Goal: Task Accomplishment & Management: Manage account settings

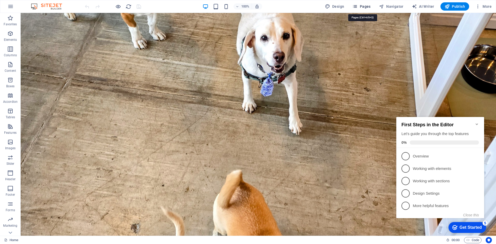
click at [358, 6] on icon "button" at bounding box center [354, 6] width 5 height 5
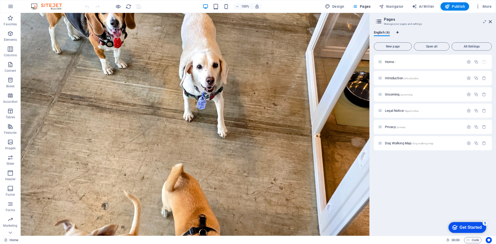
click at [398, 33] on icon "Language Tabs" at bounding box center [397, 32] width 2 height 3
select select "41"
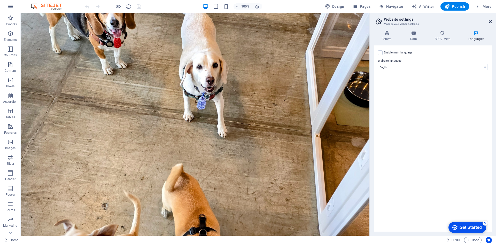
click at [490, 22] on icon at bounding box center [490, 22] width 3 height 4
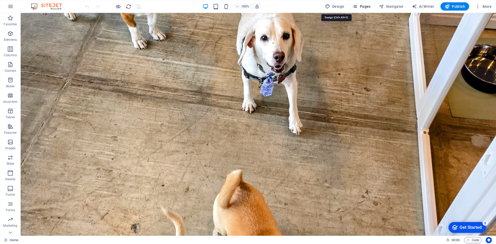
click at [336, 6] on span "Design" at bounding box center [334, 6] width 19 height 5
select select "rem"
select select "300"
select select "px"
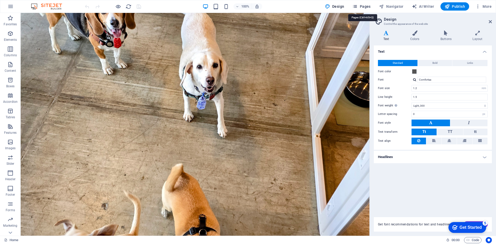
click at [366, 8] on span "Pages" at bounding box center [361, 6] width 18 height 5
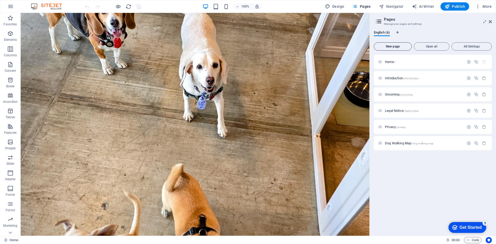
click at [389, 46] on span "New page" at bounding box center [392, 46] width 33 height 3
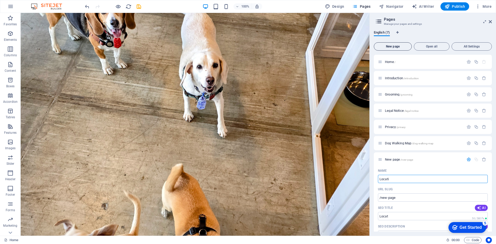
type input "Locatio"
type input "/locat"
type input "Location"
type input "/location"
type input "Location an"
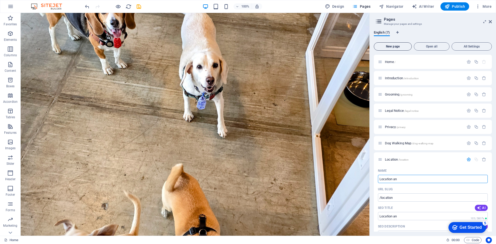
type input "/location-an"
type input "Location and [GEOGRAPHIC_DATA]"
type input "/location-and-ho"
type input "Location and Hours of"
type input "/location-and-hours-o"
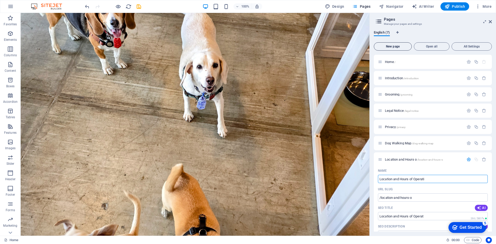
type input "Location and Hours of Operatio"
type input "/location-and-hours-of-operat"
type input "Location and Hours of Operation"
type input "/location-and-hours-of-operation"
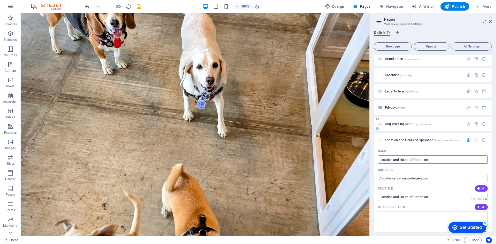
scroll to position [52, 0]
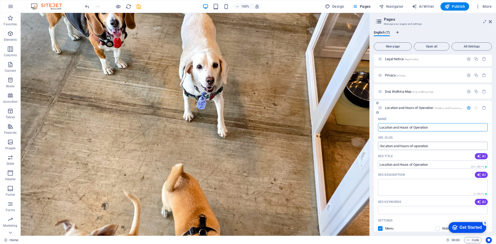
type input "Location and Hours of Operation"
drag, startPoint x: 434, startPoint y: 144, endPoint x: 379, endPoint y: 147, distance: 54.9
click at [379, 147] on input "/location-and-hours-of-operation" at bounding box center [433, 146] width 110 height 8
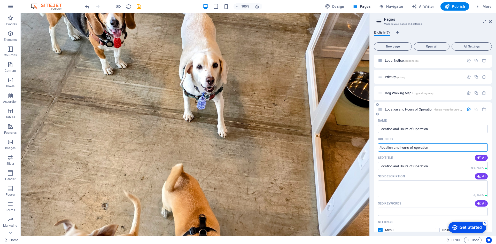
scroll to position [78, 0]
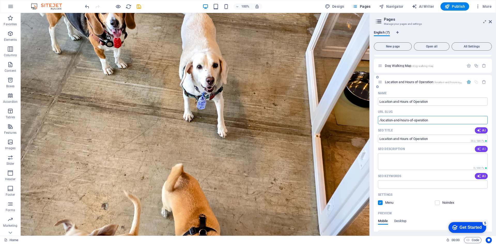
click at [479, 148] on icon "button" at bounding box center [479, 149] width 4 height 4
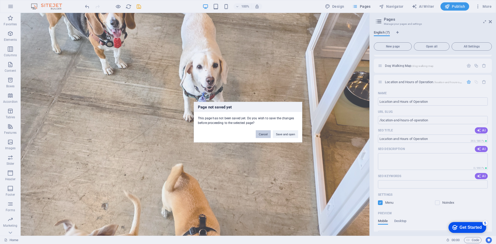
click at [264, 135] on button "Cancel" at bounding box center [263, 134] width 15 height 8
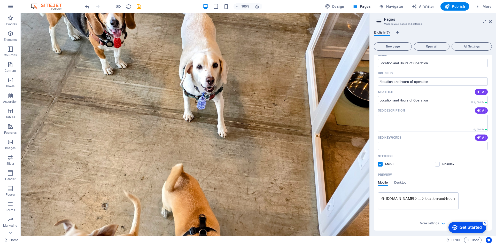
scroll to position [117, 0]
drag, startPoint x: 468, startPoint y: 224, endPoint x: 367, endPoint y: 222, distance: 100.5
click at [444, 222] on html "checkmark Get Started 5 First Steps in the Editor Let's guide you through the t…" at bounding box center [466, 228] width 44 height 16
drag, startPoint x: 472, startPoint y: 224, endPoint x: 468, endPoint y: 213, distance: 11.7
click at [468, 220] on html "checkmark Get Started 5 First Steps in the Editor Let's guide you through the t…" at bounding box center [466, 228] width 44 height 16
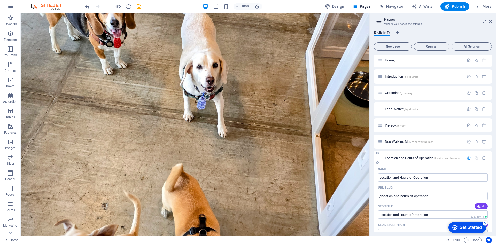
scroll to position [0, 0]
click at [468, 158] on icon "button" at bounding box center [469, 159] width 4 height 4
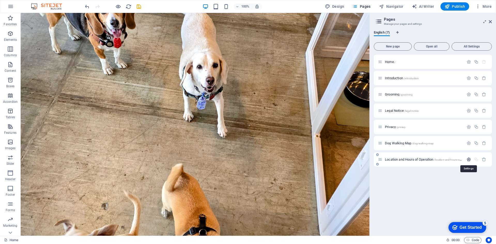
click at [468, 158] on icon "button" at bounding box center [469, 159] width 4 height 4
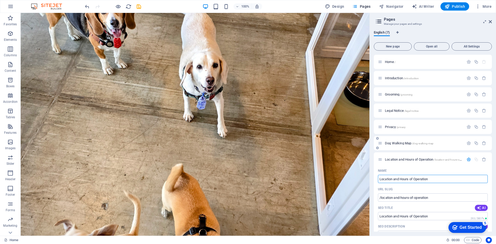
click at [404, 142] on span "Dog Walking Map /dog-walking-map" at bounding box center [409, 143] width 49 height 4
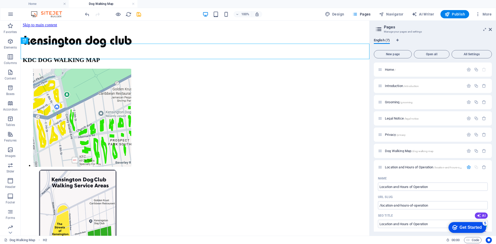
click at [461, 230] on div "checkmark Get Started 5" at bounding box center [468, 227] width 38 height 11
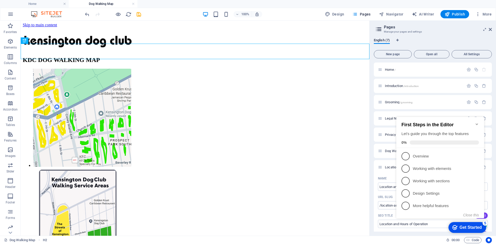
click at [478, 124] on icon "Minimize checklist" at bounding box center [477, 125] width 2 height 2
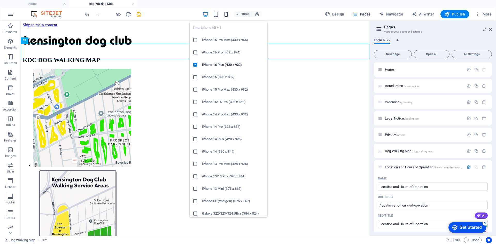
click at [228, 16] on icon "button" at bounding box center [226, 14] width 6 height 6
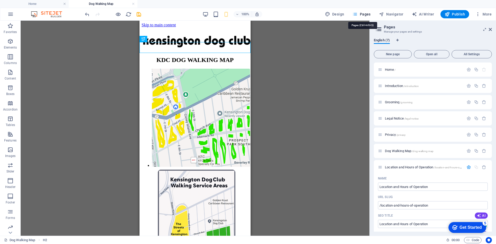
click at [360, 14] on span "Pages" at bounding box center [361, 14] width 18 height 5
click at [492, 29] on icon at bounding box center [490, 29] width 3 height 4
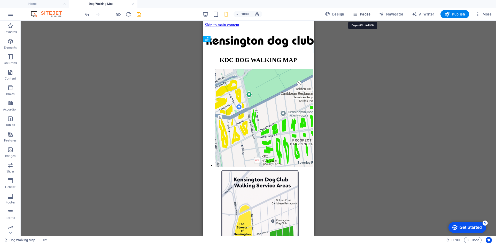
click at [356, 17] on button "Pages" at bounding box center [361, 14] width 22 height 8
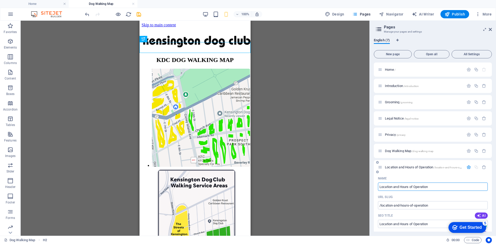
click at [401, 168] on span "Location and Hours of Operation /location-and-hours-of-operation" at bounding box center [429, 167] width 88 height 4
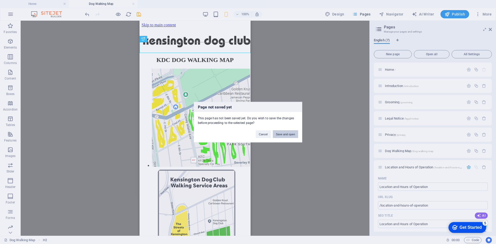
click at [280, 135] on button "Save and open" at bounding box center [285, 134] width 25 height 8
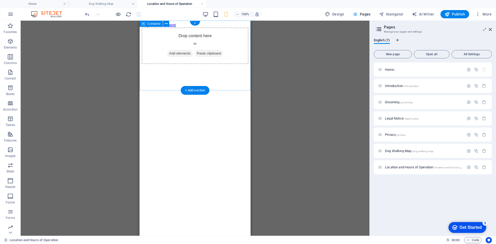
click at [180, 50] on div "Drop content here or Add elements Paste clipboard" at bounding box center [195, 45] width 107 height 37
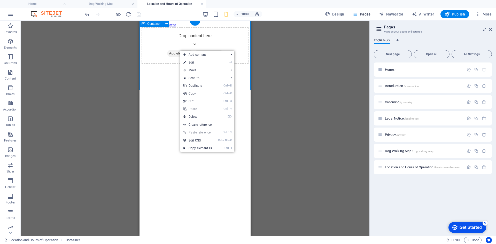
click at [159, 57] on div "Drop content here or Add elements Paste clipboard" at bounding box center [195, 45] width 107 height 37
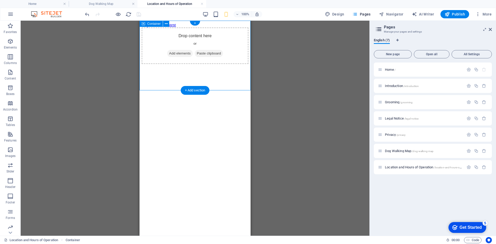
click at [217, 57] on span "Paste clipboard" at bounding box center [209, 53] width 28 height 7
click at [208, 57] on span "Paste clipboard" at bounding box center [209, 53] width 28 height 7
click at [206, 57] on span "Paste clipboard" at bounding box center [209, 53] width 28 height 7
click at [161, 63] on div "Drop content here or Add elements Paste clipboard" at bounding box center [195, 45] width 107 height 37
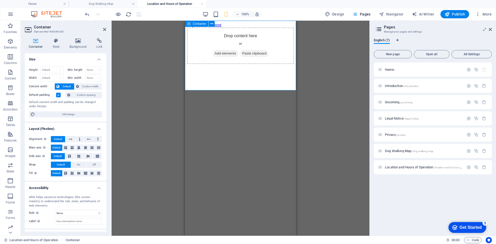
click at [257, 57] on span "Paste clipboard" at bounding box center [254, 53] width 28 height 7
click at [223, 46] on div "Drop content here or Add elements Paste clipboard" at bounding box center [240, 45] width 107 height 37
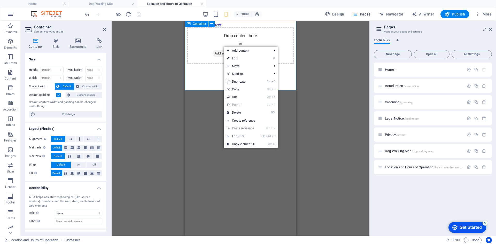
click at [203, 57] on div "Drop content here or Add elements Paste clipboard" at bounding box center [240, 45] width 107 height 37
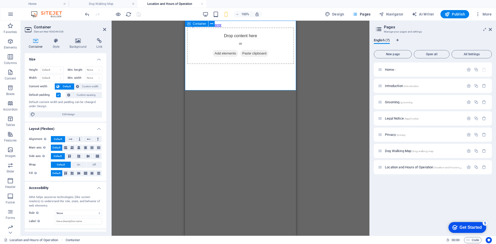
click at [246, 57] on span "Paste clipboard" at bounding box center [254, 53] width 28 height 7
click at [234, 57] on span "Add elements" at bounding box center [226, 53] width 26 height 7
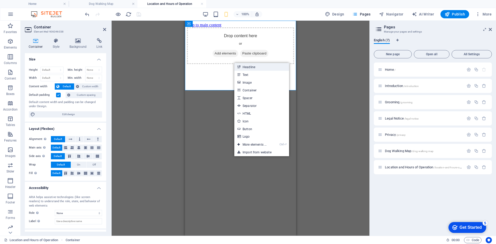
click at [239, 66] on icon at bounding box center [238, 67] width 3 height 8
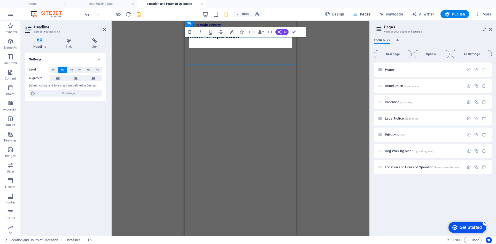
click at [290, 40] on h2 "Hours of Operation" at bounding box center [240, 36] width 107 height 7
click at [246, 45] on html "Skip to main content Hours of Operation" at bounding box center [240, 33] width 111 height 24
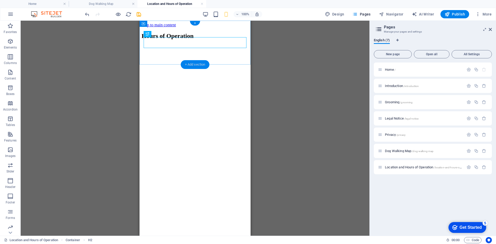
click at [200, 64] on div "+ Add section" at bounding box center [195, 64] width 29 height 9
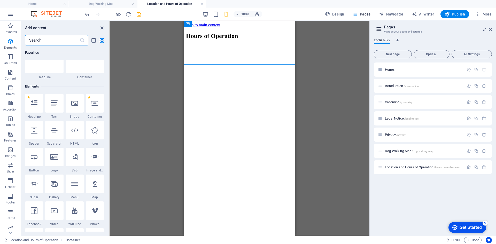
scroll to position [904, 0]
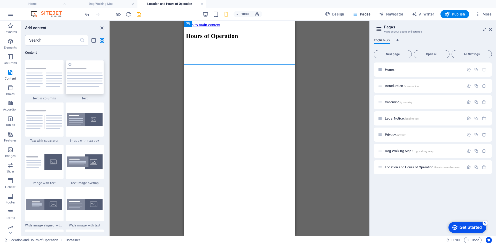
click at [84, 84] on img at bounding box center [85, 77] width 36 height 19
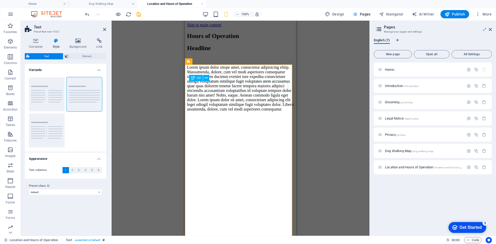
click at [209, 52] on div "Headline" at bounding box center [240, 48] width 107 height 7
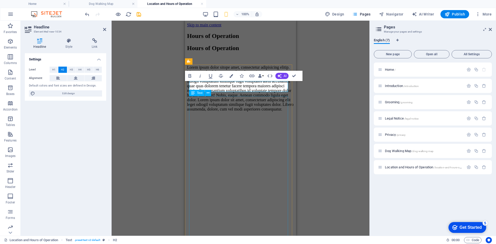
click at [215, 111] on div "Lorem ipsum dolor sitope amet, consectetur adipisicing elitip. Massumenda, dolo…" at bounding box center [240, 88] width 107 height 47
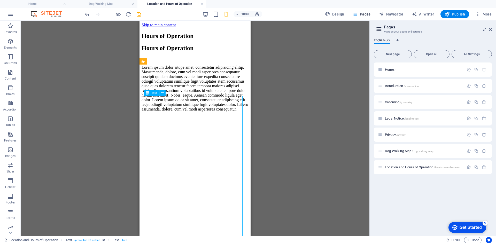
drag, startPoint x: 151, startPoint y: 102, endPoint x: 186, endPoint y: 148, distance: 57.8
click at [186, 112] on div "Lorem ipsum dolor sitope amet, consectetur adipisicing elitip. Massumenda, dolo…" at bounding box center [195, 88] width 107 height 47
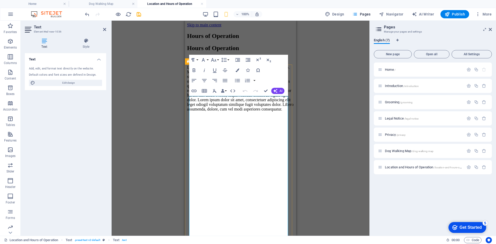
click at [187, 112] on div "Hours of Operation Lorem ipsum dolor sitope amet, consectetur adipisicing eliti…" at bounding box center [240, 78] width 107 height 67
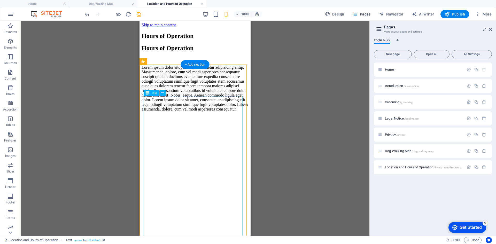
click at [210, 112] on div "Lorem ipsum dolor sitope amet, consectetur adipisicing elitip. Massumenda, dolo…" at bounding box center [195, 88] width 107 height 47
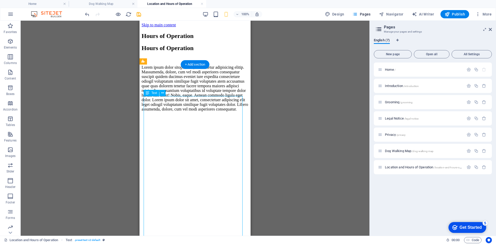
click at [210, 112] on div "Lorem ipsum dolor sitope amet, consectetur adipisicing elitip. Massumenda, dolo…" at bounding box center [195, 88] width 107 height 47
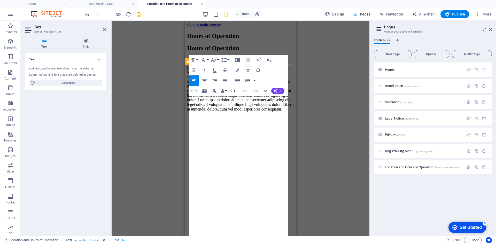
click at [210, 112] on p "Lorem ipsum dolor sitope amet, consectetur adipisicing elitip. Massumenda, dolo…" at bounding box center [240, 88] width 107 height 47
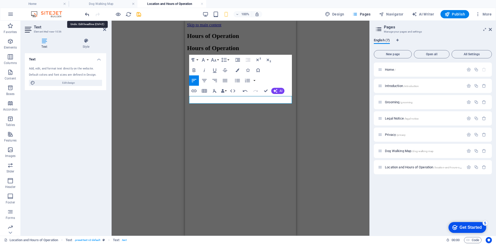
click at [88, 15] on icon "undo" at bounding box center [87, 14] width 6 height 6
click at [232, 74] on html "Skip to main content Hours of Operation Hours of Operation" at bounding box center [240, 47] width 111 height 53
click at [224, 70] on div "Hours of Operation" at bounding box center [240, 57] width 107 height 25
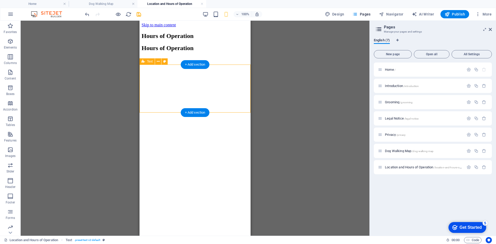
click at [195, 61] on div "Hours of Operation" at bounding box center [195, 53] width 107 height 16
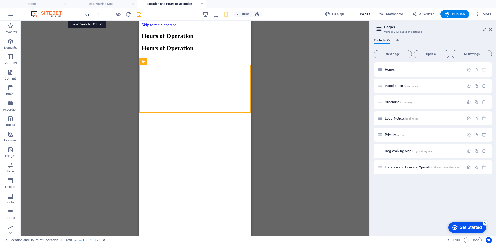
click at [87, 16] on icon "undo" at bounding box center [87, 14] width 6 height 6
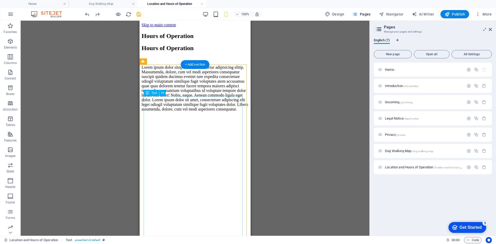
click at [159, 106] on div "Lorem ipsum dolor sitope amet, consectetur adipisicing elitip. Massumenda, dolo…" at bounding box center [195, 88] width 107 height 47
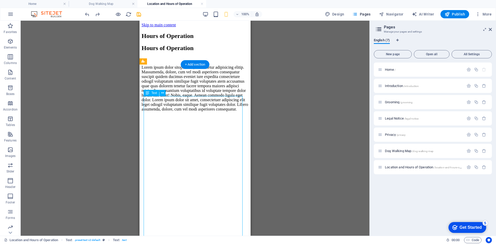
click at [156, 111] on div "Lorem ipsum dolor sitope amet, consectetur adipisicing elitip. Massumenda, dolo…" at bounding box center [195, 88] width 107 height 47
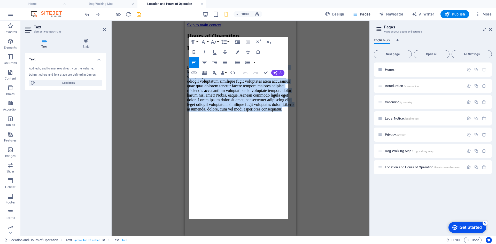
scroll to position [18, 0]
drag, startPoint x: 202, startPoint y: 110, endPoint x: 288, endPoint y: 256, distance: 169.6
click at [288, 116] on html "Skip to main content Hours of Operation Hours of Operation Lorem ipsum dolor si…" at bounding box center [240, 68] width 111 height 95
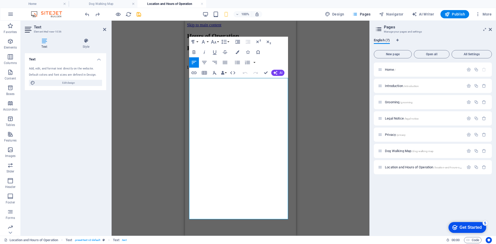
scroll to position [0, 0]
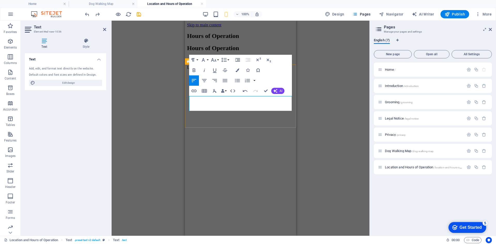
click at [191, 70] on p "Lorem ipsum dolor sitope amet, cons" at bounding box center [240, 67] width 107 height 5
drag, startPoint x: 216, startPoint y: 100, endPoint x: 286, endPoint y: 105, distance: 70.2
click at [286, 79] on div "Lorem ipsum dolor sitope amet, cons" at bounding box center [240, 71] width 107 height 13
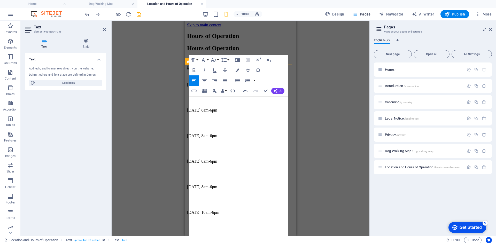
drag, startPoint x: 219, startPoint y: 102, endPoint x: 189, endPoint y: 101, distance: 30.0
click at [189, 101] on div "Hours of Operation Lorem ips [DATE] 8am-6pm [DATE] 8am-6pm [DATE] 8am-6pm [DATE…" at bounding box center [240, 151] width 107 height 213
click at [190, 87] on span "[DATE] 8am-6pm" at bounding box center [202, 84] width 30 height 4
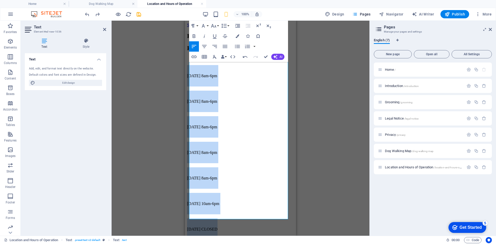
scroll to position [34, 0]
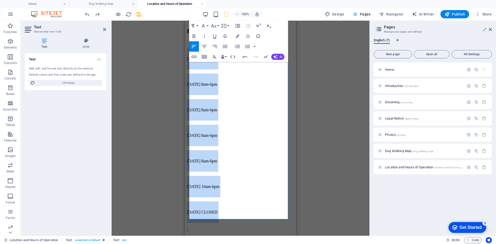
drag, startPoint x: 190, startPoint y: 106, endPoint x: 307, endPoint y: 249, distance: 185.2
click at [296, 236] on html "Skip to main content Hours of Operation Hours of Operation [DATE] 8am-6pm [DATE…" at bounding box center [240, 120] width 111 height 232
click at [217, 88] on p "[DATE] 8am-6pm" at bounding box center [240, 84] width 107 height 21
drag, startPoint x: 237, startPoint y: 202, endPoint x: 182, endPoint y: 68, distance: 145.2
click at [185, 68] on html "Skip to main content Hours of Operation Hours of Operation [DATE] 8am-6pm [DATE…" at bounding box center [240, 120] width 111 height 232
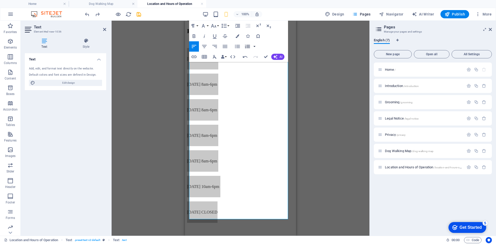
click at [256, 47] on button "button" at bounding box center [254, 46] width 4 height 10
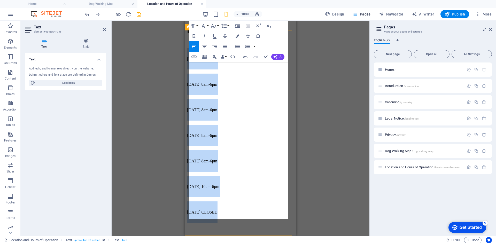
click at [214, 87] on span "[DATE] 8am-6pm" at bounding box center [202, 84] width 30 height 4
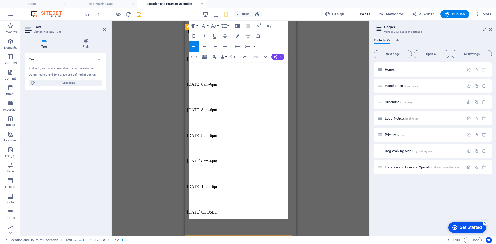
click at [212, 61] on span "[DATE] 8am-6pm" at bounding box center [202, 59] width 30 height 4
click at [308, 75] on div "Drag here to replace the existing content. Press “Ctrl” if you want to create a…" at bounding box center [241, 128] width 258 height 215
click at [303, 10] on div "100% Design Pages Navigator AI Writer Publish More" at bounding box center [248, 14] width 496 height 12
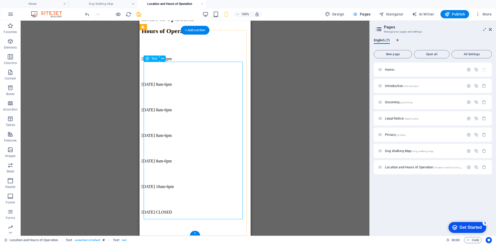
click at [160, 75] on div "[DATE] 8am-6pm [DATE] 8am-6pm [DATE] 8am-6pm [DATE] 8am-6pm [DATE] 8am-6pm [DAT…" at bounding box center [195, 140] width 107 height 184
click at [159, 73] on div "[DATE] 8am-6pm [DATE] 8am-6pm [DATE] 8am-6pm [DATE] 8am-6pm [DATE] 8am-6pm [DAT…" at bounding box center [195, 140] width 107 height 184
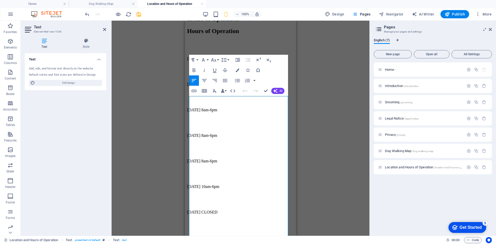
scroll to position [0, 0]
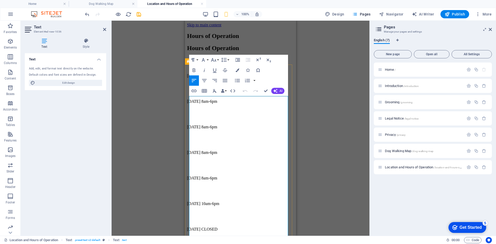
click at [204, 78] on span "[DATE] 8am-6pm" at bounding box center [202, 76] width 30 height 4
click at [318, 124] on div "Drag here to replace the existing content. Press “Ctrl” if you want to create a…" at bounding box center [241, 128] width 258 height 215
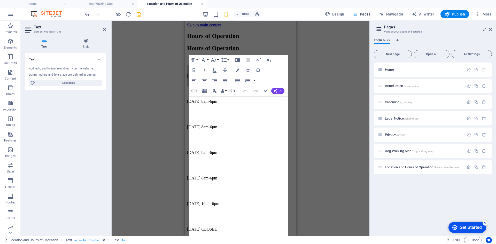
click at [111, 98] on div at bounding box center [110, 128] width 1 height 215
click at [130, 96] on div "Drag here to replace the existing content. Press “Ctrl” if you want to create a…" at bounding box center [241, 128] width 258 height 215
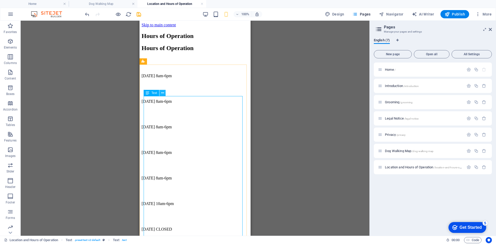
click at [163, 92] on icon at bounding box center [162, 92] width 3 height 5
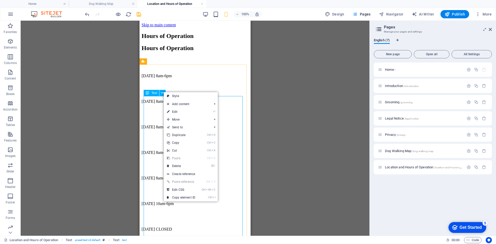
click at [148, 93] on icon at bounding box center [148, 93] width 4 height 6
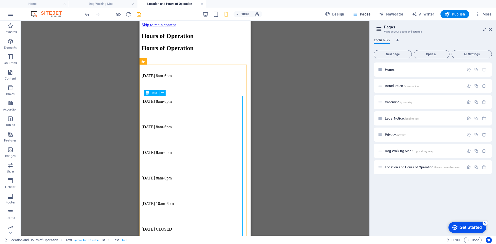
click at [147, 94] on icon at bounding box center [148, 93] width 4 height 6
click at [162, 94] on icon at bounding box center [162, 92] width 3 height 5
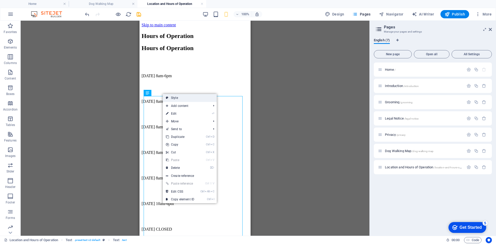
click at [172, 100] on link "Style" at bounding box center [190, 98] width 54 height 8
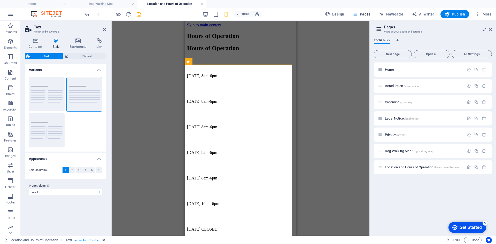
click at [61, 44] on h4 "Style" at bounding box center [57, 43] width 17 height 11
click at [78, 46] on h4 "Background" at bounding box center [79, 43] width 27 height 11
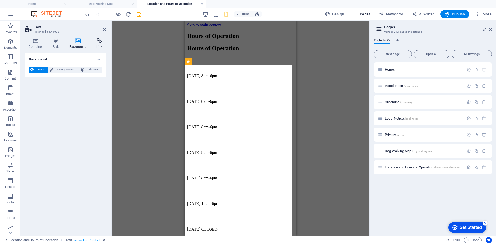
click at [103, 45] on h4 "Link" at bounding box center [100, 43] width 14 height 11
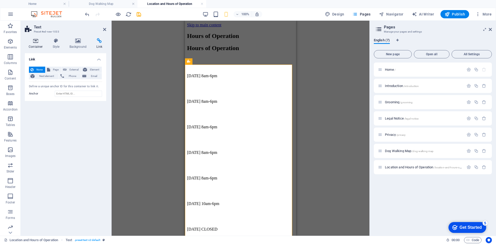
click at [34, 42] on icon at bounding box center [36, 40] width 22 height 5
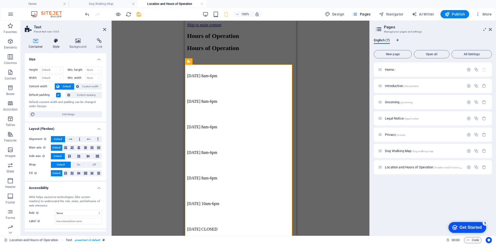
click at [54, 45] on h4 "Style" at bounding box center [57, 43] width 17 height 11
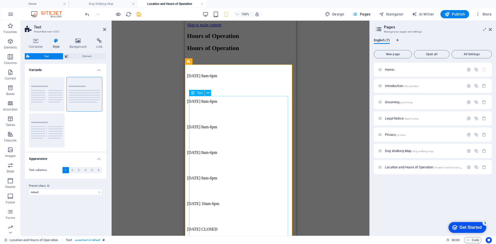
click at [204, 107] on div "[DATE] 8am-6pm [DATE] 8am-6pm [DATE] 8am-6pm [DATE] 8am-6pm [DATE] 8am-6pm [DAT…" at bounding box center [240, 157] width 107 height 184
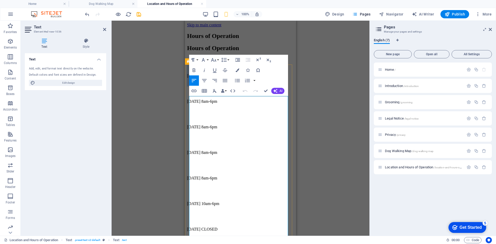
click at [204, 78] on span "[DATE] 8am-6pm" at bounding box center [202, 76] width 30 height 4
click at [395, 165] on div "Location and Hours of Operation /location-and-hours-of-operation" at bounding box center [421, 167] width 86 height 6
click at [469, 167] on icon "button" at bounding box center [469, 167] width 4 height 4
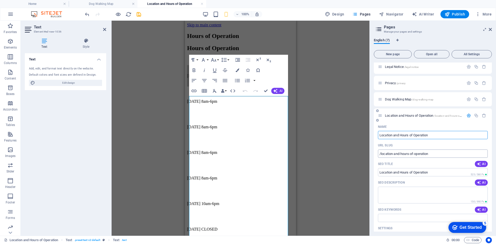
scroll to position [78, 0]
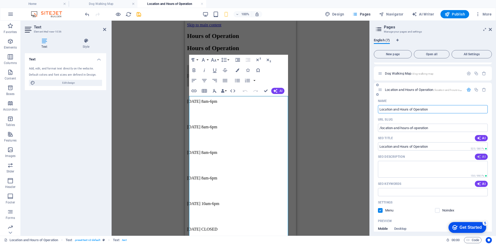
click at [483, 158] on span "AI" at bounding box center [481, 157] width 9 height 4
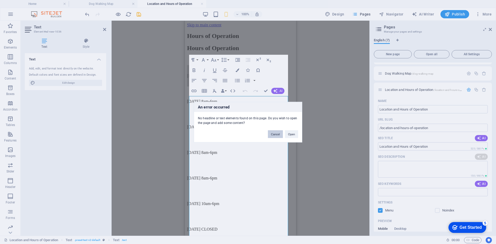
click at [273, 137] on button "Cancel" at bounding box center [275, 134] width 15 height 8
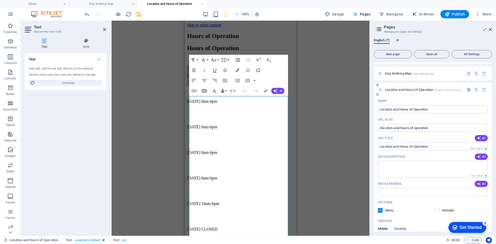
scroll to position [129, 0]
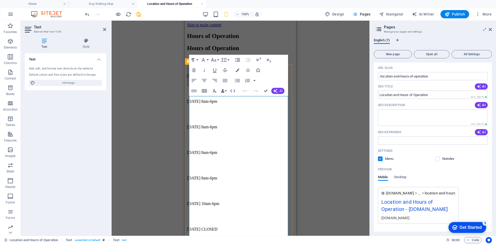
click at [215, 78] on span "[DATE] 8am-6pm" at bounding box center [202, 76] width 30 height 4
click at [79, 81] on span "Edit design" at bounding box center [69, 83] width 64 height 6
select select "rem"
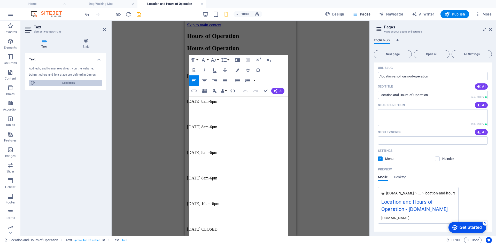
select select "300"
select select "px"
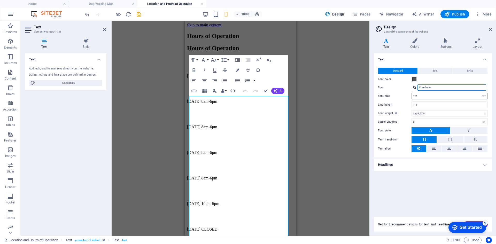
drag, startPoint x: 435, startPoint y: 89, endPoint x: 416, endPoint y: 93, distance: 19.6
click at [416, 93] on div "Standard Bold Links Font color Font Comfortaa Font size 1.2 rem px Line height …" at bounding box center [433, 110] width 120 height 95
type input "bauhaus"
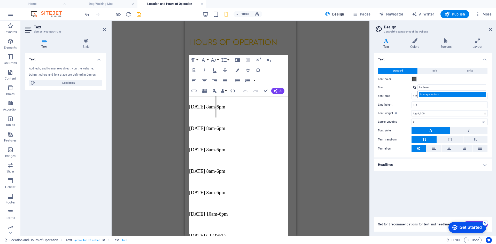
click at [435, 94] on div "Manage fonts →" at bounding box center [453, 94] width 68 height 5
select select "popularity"
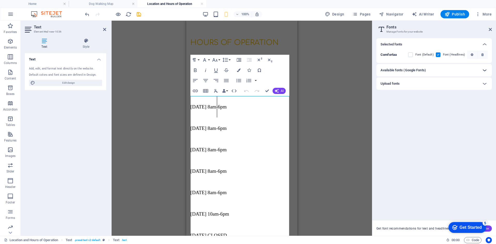
click at [482, 69] on icon at bounding box center [485, 70] width 6 height 6
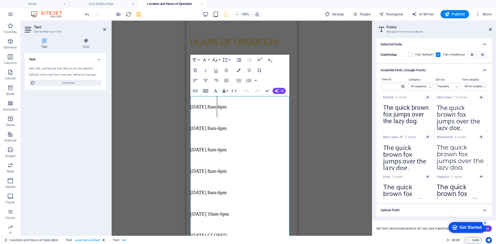
click at [482, 69] on icon at bounding box center [485, 70] width 6 height 6
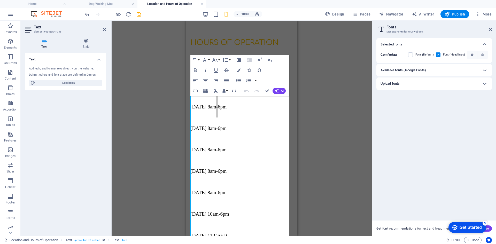
click at [403, 73] on h6 "Available fonts (Google Fonts)" at bounding box center [403, 70] width 45 height 6
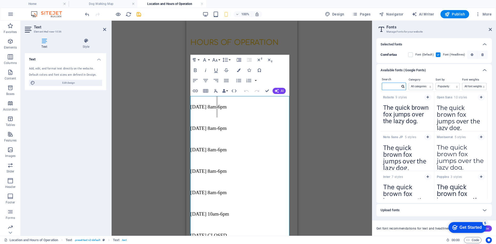
click at [390, 89] on input "text" at bounding box center [391, 86] width 18 height 7
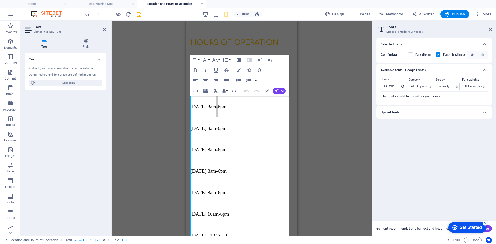
type input "bauhaus"
click at [199, 107] on span "[DATE] 8am-6pm" at bounding box center [208, 106] width 36 height 5
drag, startPoint x: 411, startPoint y: 54, endPoint x: 52, endPoint y: 87, distance: 360.6
click at [411, 54] on label at bounding box center [410, 54] width 5 height 5
click at [0, 0] on input "checkbox" at bounding box center [0, 0] width 0 height 0
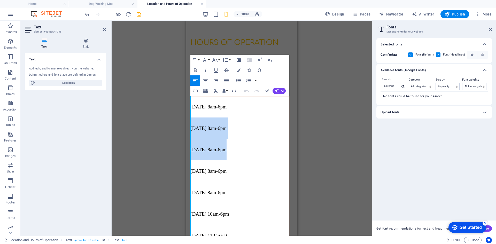
drag, startPoint x: 236, startPoint y: 106, endPoint x: 182, endPoint y: 162, distance: 77.1
click at [186, 162] on html "Skip to main content Hours of Operation Hours of Operation [DATE] 8am-6pm [DATE…" at bounding box center [241, 146] width 111 height 250
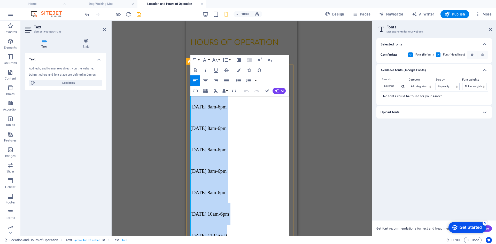
scroll to position [34, 0]
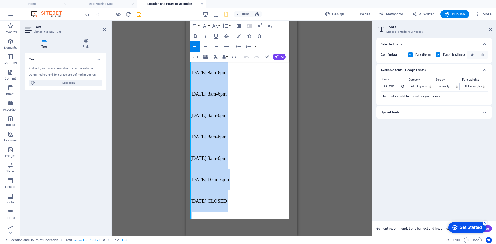
drag, startPoint x: 191, startPoint y: 107, endPoint x: 261, endPoint y: 256, distance: 165.2
click at [261, 236] on html "Skip to main content Hours of Operation Hours of Operation [DATE] 8am-6pm [DATE…" at bounding box center [241, 111] width 111 height 250
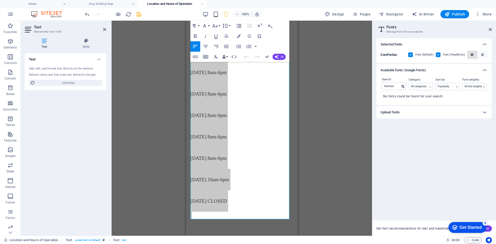
click at [472, 54] on icon "button" at bounding box center [472, 54] width 3 height 3
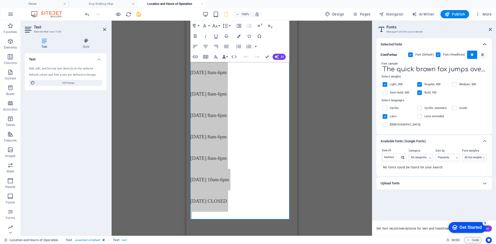
click at [487, 44] on icon at bounding box center [485, 44] width 6 height 6
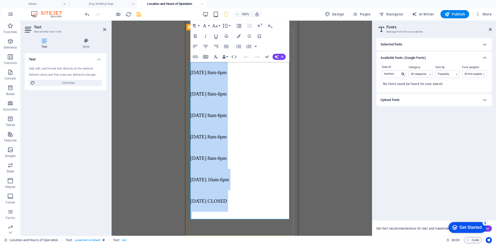
click at [216, 112] on p "[DATE] 8am-6pm" at bounding box center [241, 115] width 103 height 21
drag, startPoint x: 192, startPoint y: 74, endPoint x: 246, endPoint y: 197, distance: 134.8
click at [246, 197] on div "[DATE] 8am-6pm [DATE] 8am-6pm [DATE] 8am-6pm [DATE] 8am-6pm [DATE] 8am-6pm [DAT…" at bounding box center [241, 141] width 103 height 158
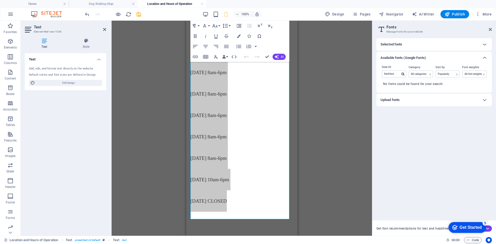
click at [410, 46] on div "Selected fonts" at bounding box center [430, 44] width 98 height 6
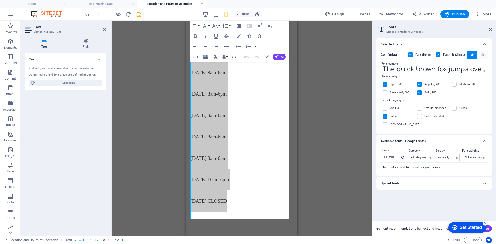
click at [491, 25] on h2 "Fonts" at bounding box center [439, 27] width 105 height 5
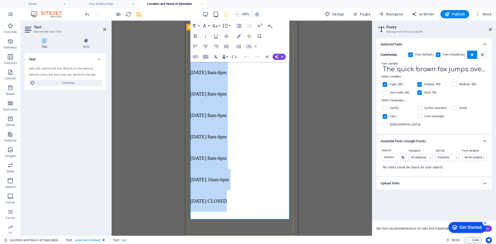
click at [212, 107] on p "[DATE] 8am-6pm" at bounding box center [241, 115] width 103 height 21
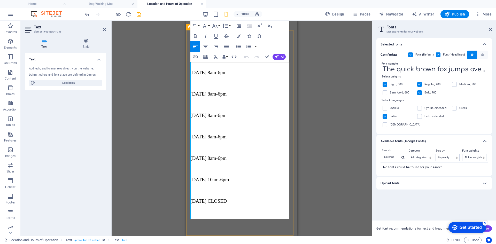
click at [212, 107] on p "[DATE] 8am-6pm" at bounding box center [241, 115] width 103 height 21
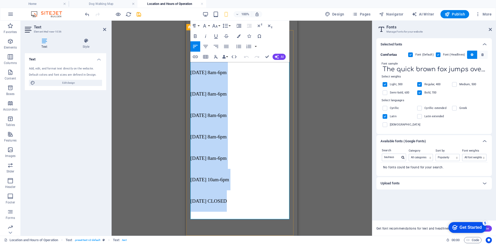
drag, startPoint x: 228, startPoint y: 204, endPoint x: 189, endPoint y: 74, distance: 135.7
click at [189, 74] on div "Hours of Operation [DATE] 8am-6pm [DATE] 8am-6pm [DATE] 8am-6pm [DATE] 8am-6pm …" at bounding box center [241, 133] width 111 height 206
drag, startPoint x: 23, startPoint y: 68, endPoint x: 209, endPoint y: 25, distance: 191.0
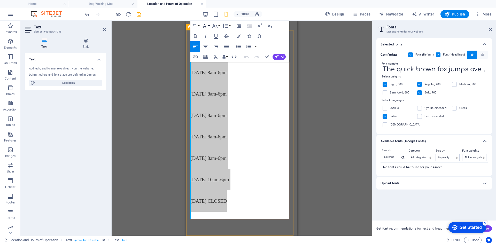
click at [209, 25] on button "Font Family" at bounding box center [206, 26] width 10 height 10
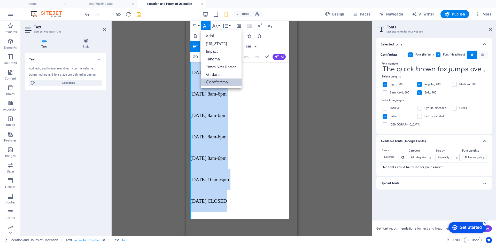
click at [227, 82] on link "Comfortaa" at bounding box center [221, 83] width 41 height 8
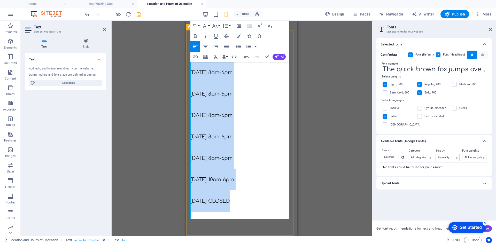
click at [257, 170] on p "[DATE] 10am-6pm" at bounding box center [241, 179] width 103 height 21
drag, startPoint x: 191, startPoint y: 73, endPoint x: 259, endPoint y: 197, distance: 141.3
click at [259, 197] on div "[DATE] 8am-6pm [DATE] 8am-6pm [DATE] 8am-6pm [DATE] 8am-6pm [DATE] 8am-6pm [DAT…" at bounding box center [241, 141] width 103 height 158
click at [231, 22] on div "Paragraph Format Normal Heading 1 Heading 2 Heading 3 Heading 4 Heading 5 Headi…" at bounding box center [210, 26] width 41 height 10
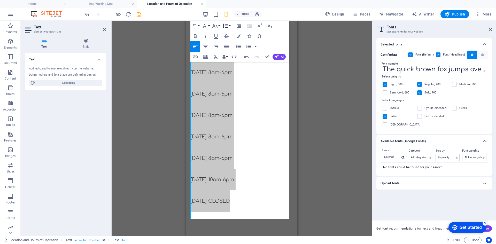
click at [229, 26] on button "Line Height" at bounding box center [226, 26] width 10 height 10
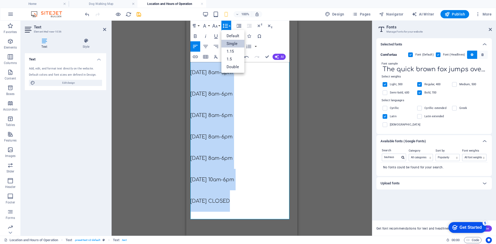
click at [227, 43] on link "Single" at bounding box center [232, 44] width 23 height 8
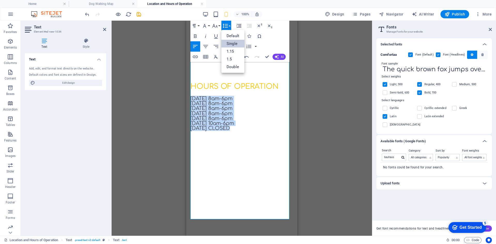
scroll to position [0, 0]
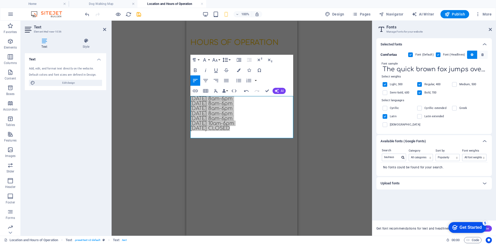
click at [225, 59] on icon "button" at bounding box center [225, 60] width 6 height 6
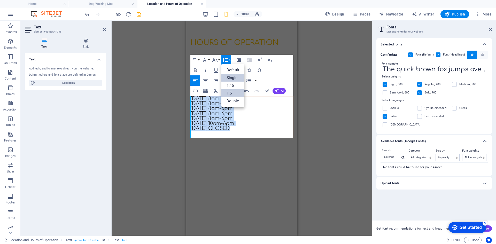
click at [230, 91] on link "1.5" at bounding box center [232, 93] width 23 height 8
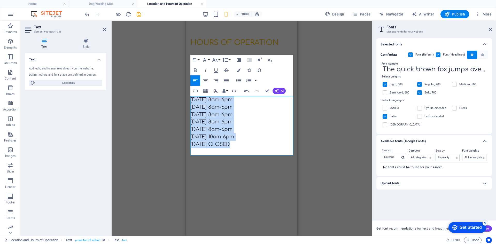
click at [245, 172] on html "Skip to main content Hours of Operation Hours of Operation [DATE] 8am-6pm [DATE…" at bounding box center [241, 96] width 111 height 151
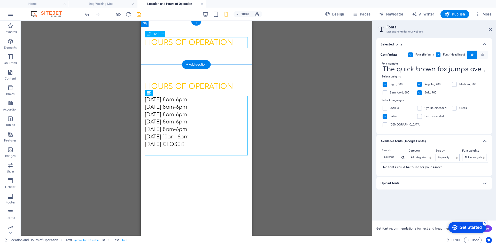
click at [204, 42] on div "Hours of Operation" at bounding box center [196, 42] width 103 height 11
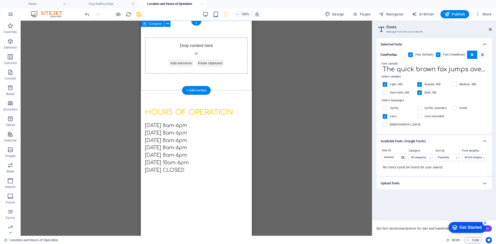
click at [181, 60] on span "Add elements" at bounding box center [181, 63] width 26 height 7
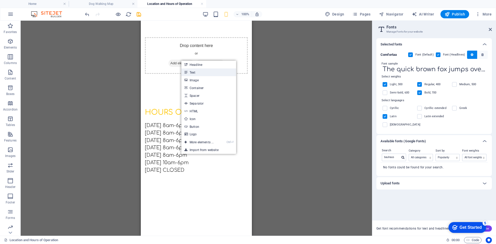
click at [187, 69] on icon at bounding box center [185, 72] width 3 height 8
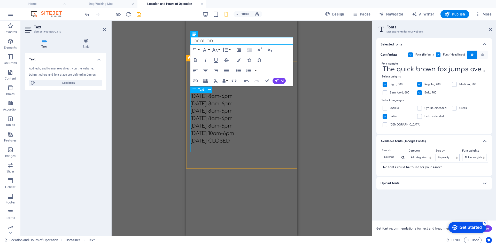
click at [274, 111] on div "[DATE] 8am-6pm [DATE] 8am-6pm [DATE] 8am-6pm [DATE] 8am-6pm [DATE] 8am-6pm [DAT…" at bounding box center [241, 122] width 103 height 59
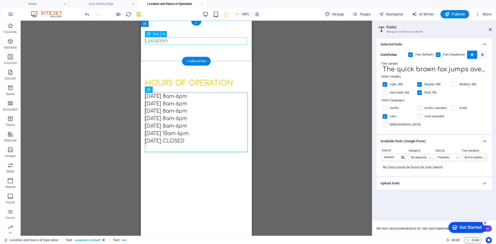
click at [169, 41] on div "Location" at bounding box center [196, 40] width 103 height 7
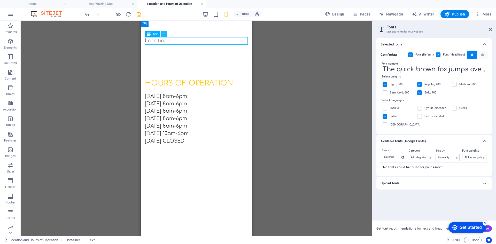
click at [164, 34] on icon at bounding box center [164, 34] width 3 height 5
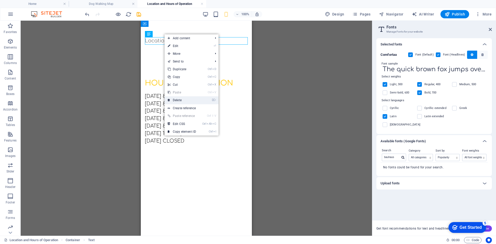
click at [196, 98] on link "⌦ Delete" at bounding box center [182, 100] width 35 height 8
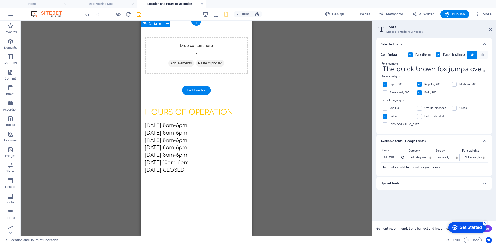
click at [170, 64] on span "Add elements" at bounding box center [181, 63] width 26 height 7
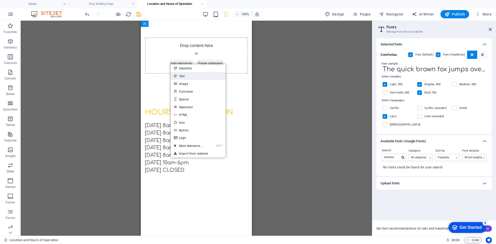
click at [180, 77] on link "Text" at bounding box center [198, 76] width 55 height 8
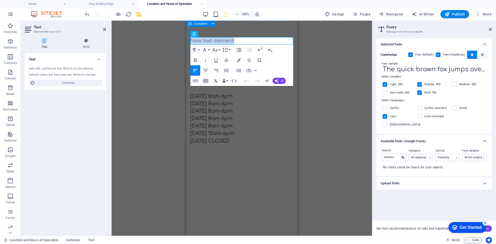
click at [284, 34] on div "New text element" at bounding box center [241, 41] width 111 height 41
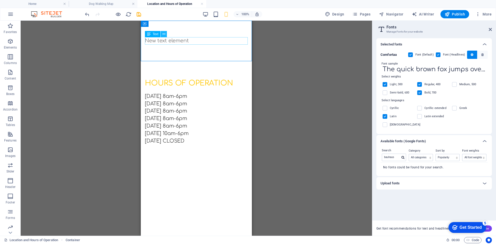
click at [166, 36] on button at bounding box center [164, 34] width 6 height 6
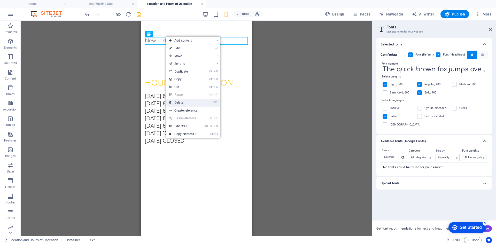
click at [193, 102] on link "⌦ Delete" at bounding box center [183, 103] width 35 height 8
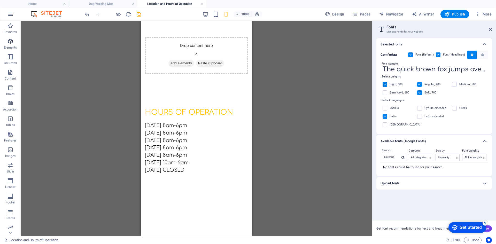
click at [17, 46] on span "Elements" at bounding box center [10, 44] width 21 height 12
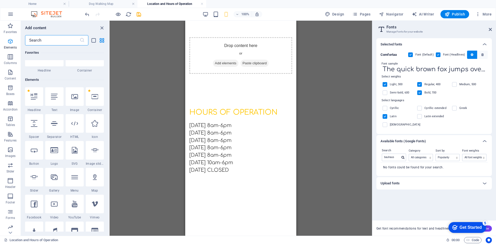
scroll to position [55, 0]
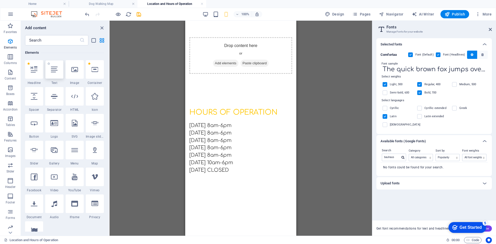
click at [62, 75] on div at bounding box center [54, 69] width 18 height 19
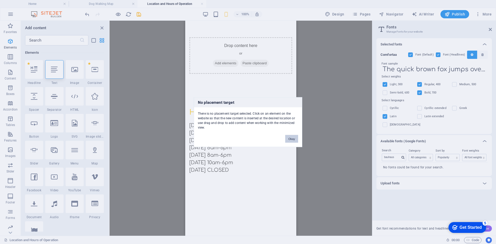
click at [294, 139] on button "Okay" at bounding box center [291, 139] width 13 height 8
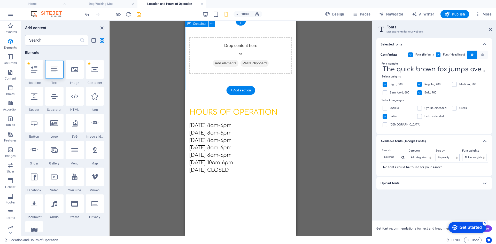
click at [217, 81] on div "Drop content here or Add elements Paste clipboard" at bounding box center [240, 56] width 111 height 70
click at [235, 88] on div "+ Add section" at bounding box center [241, 90] width 29 height 9
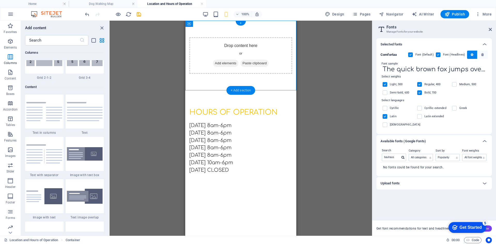
scroll to position [904, 0]
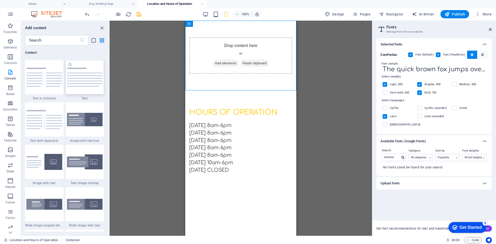
click at [88, 79] on img at bounding box center [85, 77] width 36 height 19
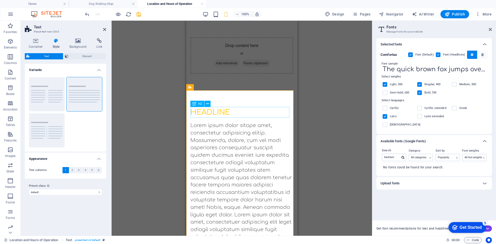
click at [219, 111] on div "Headline" at bounding box center [241, 112] width 103 height 11
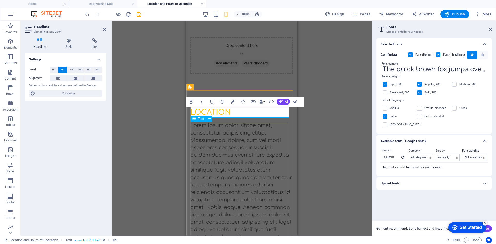
click at [216, 128] on div "Lorem ipsum dolor sitope amet, consectetur adipisicing elitip. Massumenda, dolo…" at bounding box center [241, 189] width 103 height 134
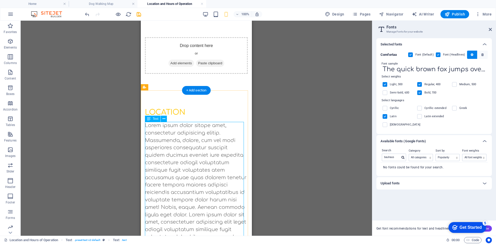
click at [150, 128] on div "Lorem ipsum dolor sitope amet, consectetur adipisicing elitip. Massumenda, dolo…" at bounding box center [196, 189] width 103 height 134
click at [146, 132] on div "Lorem ipsum dolor sitope amet, consectetur adipisicing elitip. Massumenda, dolo…" at bounding box center [196, 189] width 103 height 134
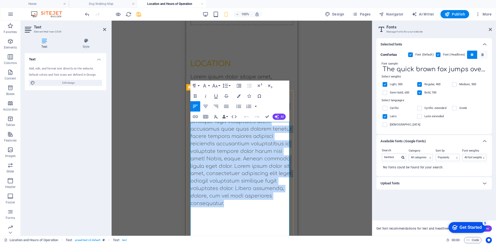
scroll to position [152, 0]
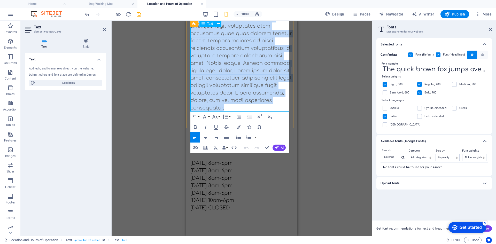
drag, startPoint x: 190, startPoint y: 133, endPoint x: 283, endPoint y: 109, distance: 95.3
click at [283, 109] on p "Lorem ipsum dolor sitope amet, consectetur adipisicing elitip. Massumenda, dolo…" at bounding box center [241, 45] width 103 height 134
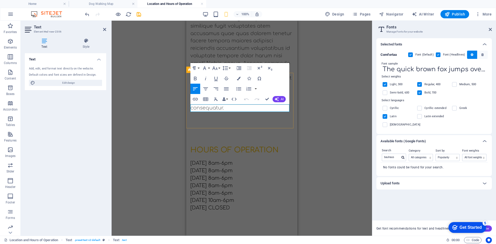
scroll to position [18, 0]
drag, startPoint x: 280, startPoint y: 110, endPoint x: 191, endPoint y: 112, distance: 89.2
click at [191, 112] on div "LOCATION Lorem ipsum dolor sitope amet," at bounding box center [241, 101] width 111 height 56
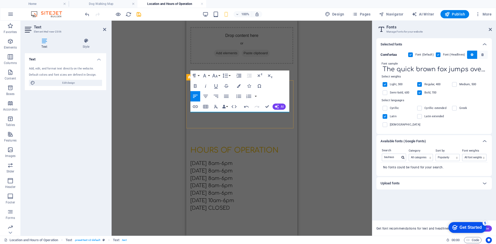
click at [205, 122] on div "LOCATION" at bounding box center [241, 104] width 111 height 48
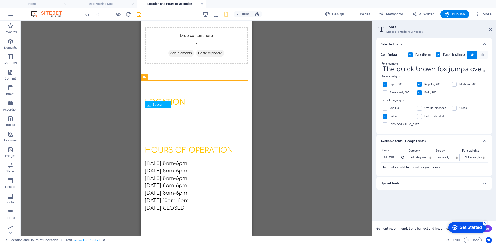
click at [160, 107] on div "Spacer" at bounding box center [155, 105] width 20 height 6
click at [160, 116] on div "LOCATION" at bounding box center [196, 104] width 111 height 48
click at [88, 14] on icon "undo" at bounding box center [87, 14] width 6 height 6
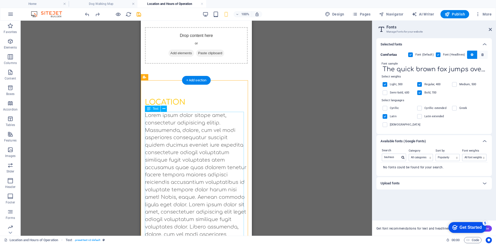
click at [151, 120] on div "Lorem ipsum dolor sitope amet, consectetur adipisicing elitip. Massumenda, dolo…" at bounding box center [196, 179] width 103 height 134
click at [149, 124] on div "Lorem ipsum dolor sitope amet, consectetur adipisicing elitip. Massumenda, dolo…" at bounding box center [196, 179] width 103 height 134
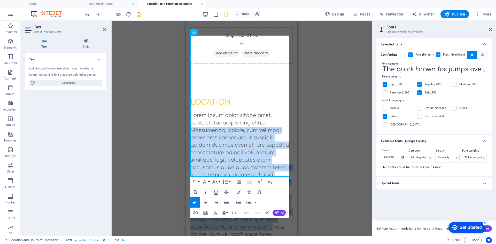
scroll to position [152, 0]
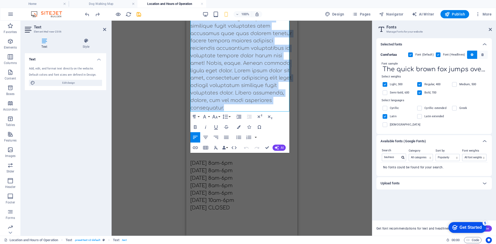
drag, startPoint x: 192, startPoint y: 131, endPoint x: 321, endPoint y: 256, distance: 180.2
click at [297, 236] on html "Skip to main content Drop content here or Add elements Paste clipboard LOCATION…" at bounding box center [241, 55] width 111 height 359
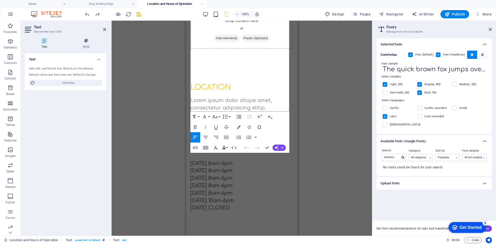
scroll to position [25, 0]
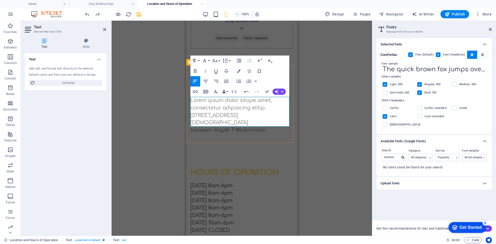
click at [233, 127] on p "between Argyle 7 Westminster" at bounding box center [241, 130] width 103 height 7
click at [267, 127] on p "between Argyle & Westminster" at bounding box center [241, 130] width 103 height 7
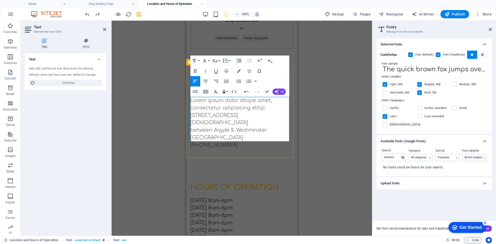
click at [192, 142] on p "[PHONE_NUMBER]" at bounding box center [241, 145] width 103 height 7
click at [190, 138] on div "LOCATION Lorem ipsum dolor sitope amet, consectetur adipisicing elitip. [STREET…" at bounding box center [241, 115] width 111 height 100
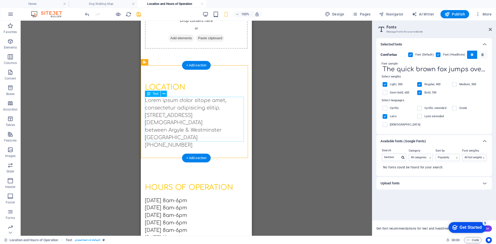
click at [191, 139] on div "Lorem ipsum dolor sitope amet, consectetur adipisicing elitip. [STREET_ADDRESS]…" at bounding box center [196, 123] width 103 height 52
click at [149, 135] on div "Lorem ipsum dolor sitope amet, consectetur adipisicing elitip. [STREET_ADDRESS]…" at bounding box center [196, 123] width 103 height 52
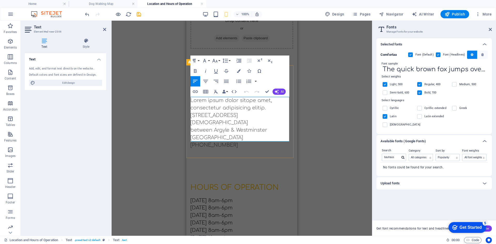
click at [192, 142] on p "[PHONE_NUMBER]" at bounding box center [241, 145] width 103 height 7
drag, startPoint x: 271, startPoint y: 108, endPoint x: 191, endPoint y: 99, distance: 80.9
click at [191, 99] on p "Lorem ipsum dolor sitope amet, consectetur adipisicing elitip." at bounding box center [241, 104] width 103 height 15
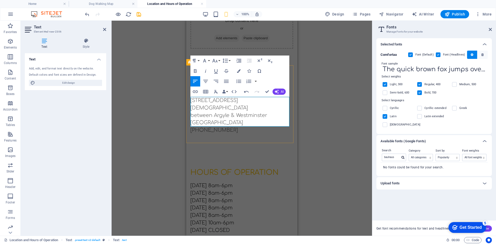
click at [257, 138] on div "LOCATION [STREET_ADDRESS][DEMOGRAPHIC_DATA] (929) 579 5994" at bounding box center [241, 107] width 111 height 85
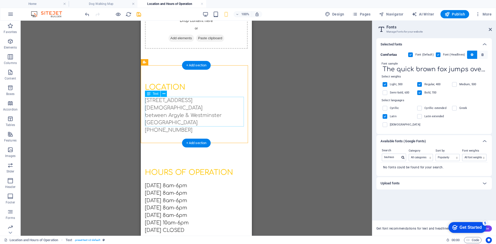
scroll to position [0, 0]
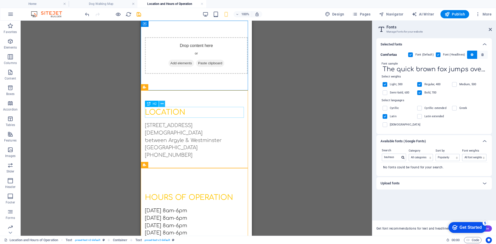
click at [163, 102] on icon at bounding box center [162, 103] width 3 height 5
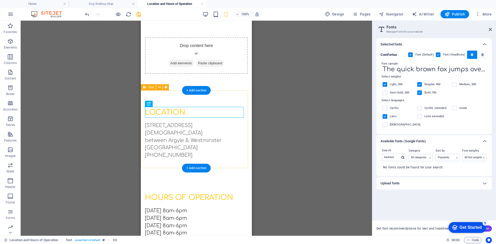
click at [219, 98] on div "LOCATION [STREET_ADDRESS][DEMOGRAPHIC_DATA] (929) 579 5994" at bounding box center [196, 132] width 111 height 85
click at [171, 114] on div "LOCATION" at bounding box center [196, 112] width 103 height 11
click at [170, 134] on div "[STREET_ADDRESS][DEMOGRAPHIC_DATA] (929) 579 5994" at bounding box center [196, 140] width 103 height 37
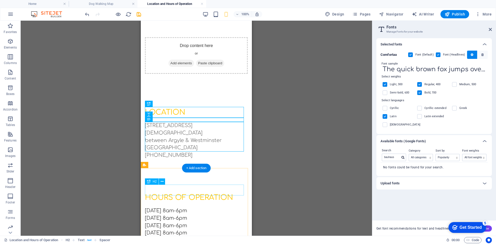
click at [176, 192] on div "Hours of Operation" at bounding box center [196, 197] width 103 height 11
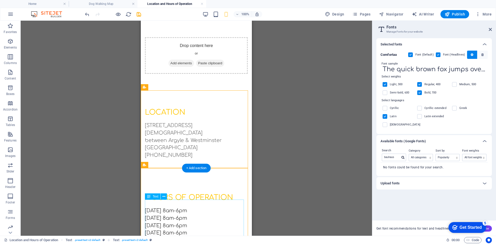
click at [178, 216] on div "[DATE] 8am-6pm [DATE] 8am-6pm [DATE] 8am-6pm [DATE] 8am-6pm [DATE] 8am-6pm [DAT…" at bounding box center [196, 236] width 103 height 59
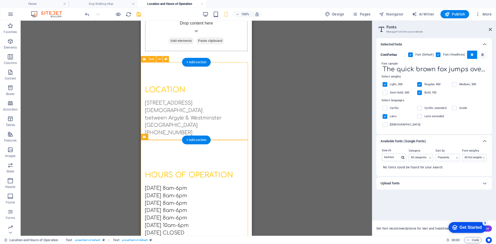
scroll to position [40, 0]
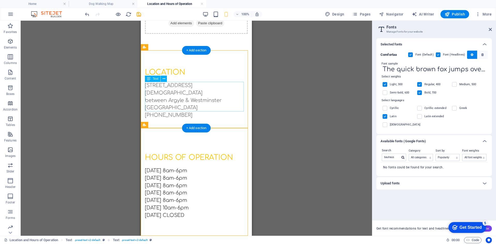
click at [199, 88] on div "[STREET_ADDRESS][DEMOGRAPHIC_DATA] (929) 579 5994" at bounding box center [196, 100] width 103 height 37
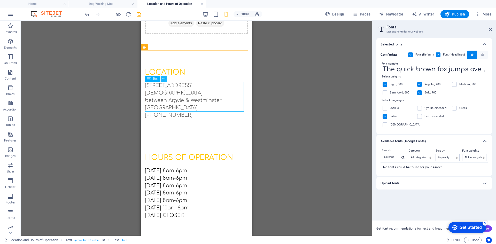
click at [164, 80] on icon at bounding box center [164, 78] width 3 height 5
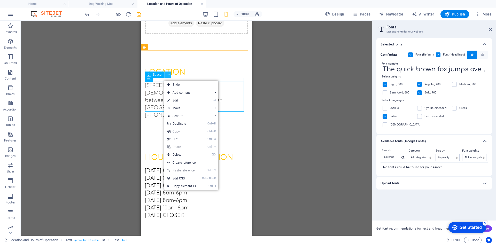
click at [168, 75] on icon at bounding box center [168, 74] width 3 height 5
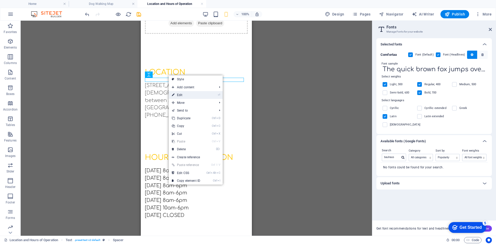
click at [178, 96] on link "⏎ Edit" at bounding box center [186, 95] width 35 height 8
select select "rem"
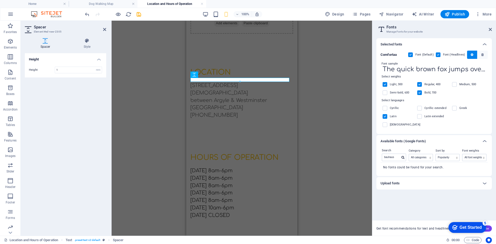
click at [46, 43] on h4 "Spacer" at bounding box center [46, 43] width 43 height 11
click at [93, 45] on h4 "Style" at bounding box center [87, 43] width 38 height 11
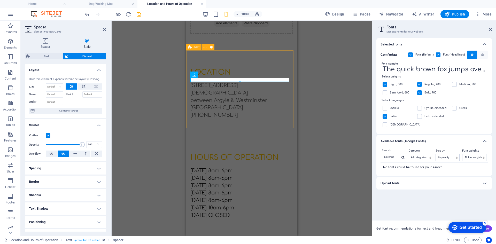
click at [269, 117] on div "LOCATION [STREET_ADDRESS][DEMOGRAPHIC_DATA] (929) 579 5994" at bounding box center [241, 92] width 111 height 85
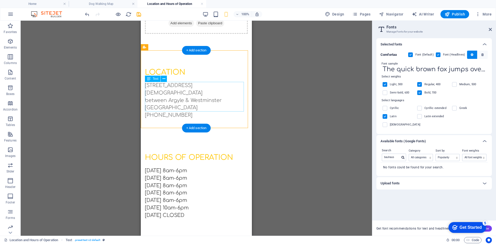
click at [180, 97] on div "[STREET_ADDRESS][DEMOGRAPHIC_DATA] (929) 579 5994" at bounding box center [196, 100] width 103 height 37
click at [171, 94] on div "[STREET_ADDRESS][DEMOGRAPHIC_DATA] (929) 579 5994" at bounding box center [196, 100] width 103 height 37
click at [171, 94] on div "Container Placeholder H2 Text H2 Spacer Text Text Text Text H2 Text Spacer + Ad…" at bounding box center [196, 128] width 351 height 215
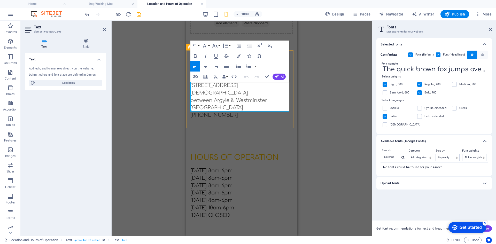
click at [235, 112] on p "[PHONE_NUMBER]" at bounding box center [241, 115] width 103 height 7
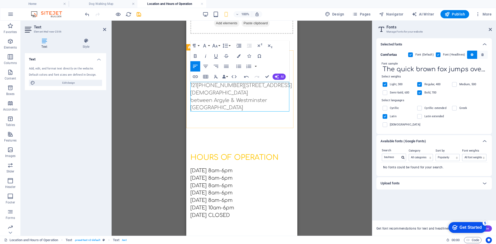
click at [190, 84] on div "LOCATION 121 (929) 579 [GEOGRAPHIC_DATA][STREET_ADDRESS][DEMOGRAPHIC_DATA]" at bounding box center [241, 92] width 111 height 85
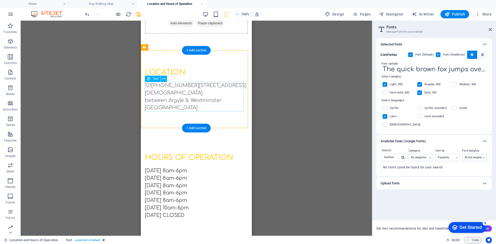
click at [202, 88] on div "121 (929) 579 5994 [STREET_ADDRESS][DEMOGRAPHIC_DATA]" at bounding box center [196, 100] width 103 height 37
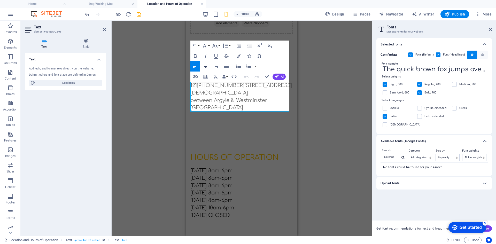
click at [207, 66] on icon "button" at bounding box center [206, 66] width 6 height 6
click at [246, 136] on div "Hours of Operation [DATE] 8am-6pm [DATE] 8am-6pm [DATE] 8am-6pm [DATE] 8am-6pm …" at bounding box center [241, 189] width 111 height 107
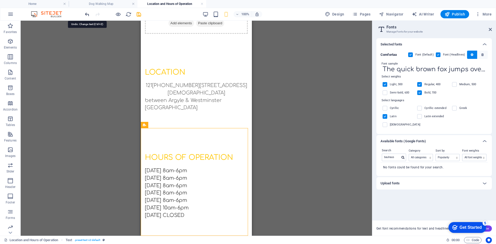
click at [84, 16] on icon "undo" at bounding box center [87, 14] width 6 height 6
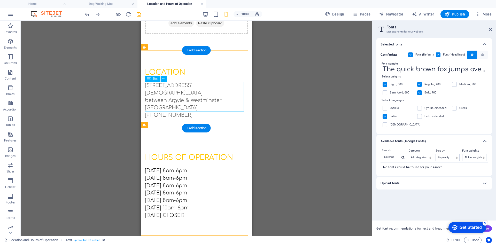
click at [219, 110] on div "[STREET_ADDRESS][DEMOGRAPHIC_DATA] (929) 579 5994" at bounding box center [196, 100] width 103 height 37
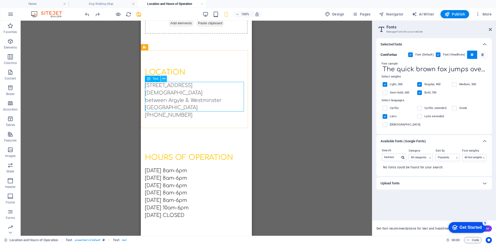
click at [165, 79] on icon at bounding box center [164, 78] width 3 height 5
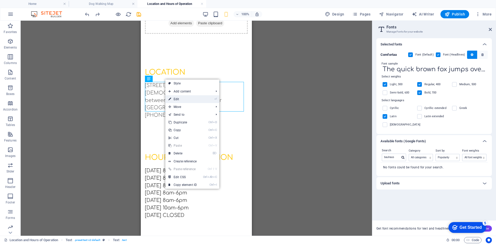
click at [174, 97] on link "⏎ Edit" at bounding box center [182, 99] width 35 height 8
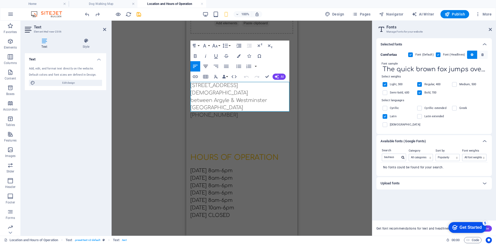
click at [208, 66] on icon "button" at bounding box center [206, 66] width 6 height 6
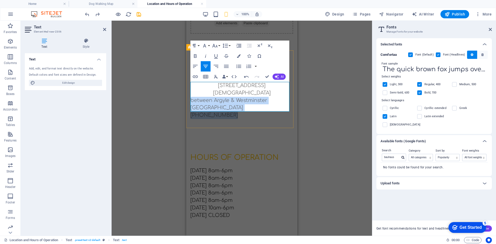
drag, startPoint x: 191, startPoint y: 93, endPoint x: 229, endPoint y: 110, distance: 42.4
click at [229, 110] on div "[STREET_ADDRESS][DEMOGRAPHIC_DATA] (929) 579 5994" at bounding box center [241, 100] width 103 height 37
click at [208, 68] on icon "button" at bounding box center [206, 66] width 6 height 6
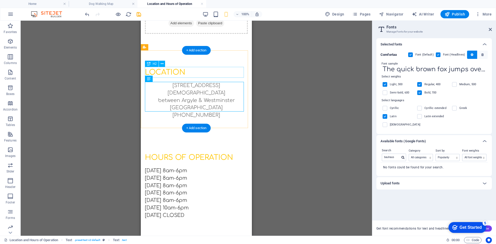
click at [178, 73] on div "LOCATION" at bounding box center [196, 72] width 103 height 11
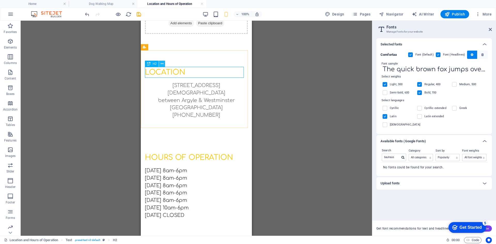
click at [164, 66] on button at bounding box center [162, 64] width 6 height 6
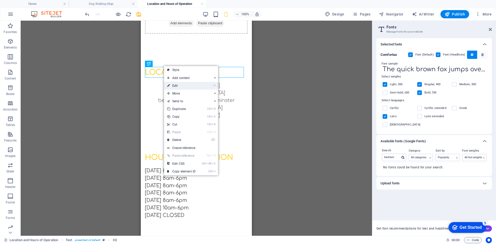
click at [186, 85] on link "⏎ Edit" at bounding box center [181, 86] width 35 height 8
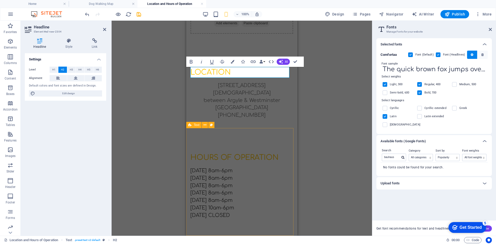
click at [256, 143] on div "Hours of Operation [DATE] 8am-6pm [DATE] 8am-6pm [DATE] 8am-6pm [DATE] 8am-6pm …" at bounding box center [241, 189] width 111 height 107
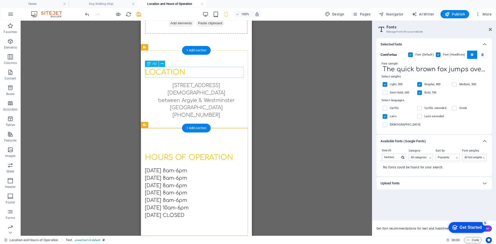
click at [174, 75] on div "LOCATION" at bounding box center [196, 72] width 103 height 11
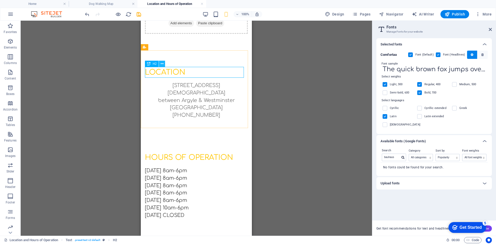
click at [161, 63] on icon at bounding box center [162, 63] width 3 height 5
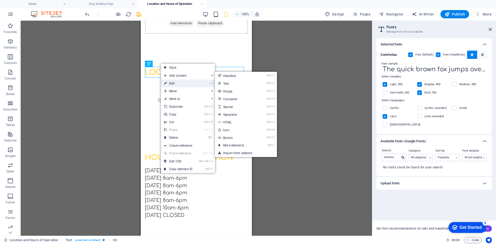
click at [171, 83] on link "⏎ Edit" at bounding box center [178, 84] width 35 height 8
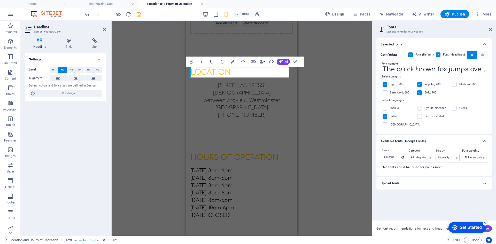
click at [271, 63] on icon "button" at bounding box center [271, 62] width 6 height 6
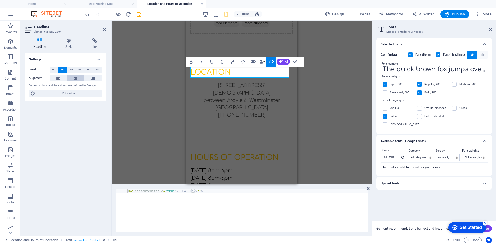
click at [72, 79] on button at bounding box center [75, 78] width 17 height 6
click at [119, 105] on div "Container Placeholder H2 Text H2 Spacer Text Text Text Text H2 Text Spacer Bold…" at bounding box center [242, 103] width 260 height 164
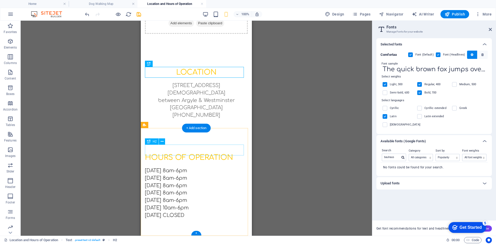
click at [198, 152] on div "Hours of Operation" at bounding box center [196, 157] width 103 height 11
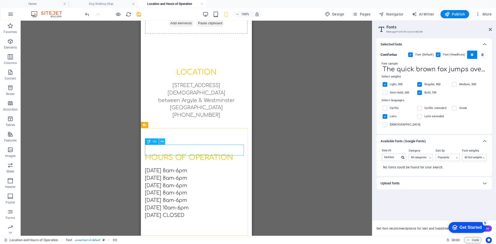
click at [161, 142] on icon at bounding box center [162, 141] width 3 height 5
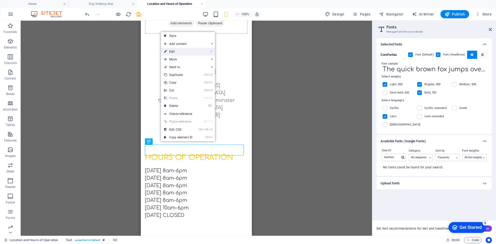
click at [192, 54] on link "⏎ Edit" at bounding box center [178, 52] width 35 height 8
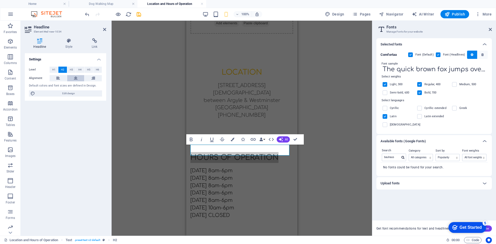
click at [72, 77] on button at bounding box center [75, 78] width 17 height 6
click at [224, 191] on div "[DATE] 8am-6pm [DATE] 8am-6pm [DATE] 8am-6pm [DATE] 8am-6pm [DATE] 8am-6pm [DAT…" at bounding box center [241, 196] width 103 height 59
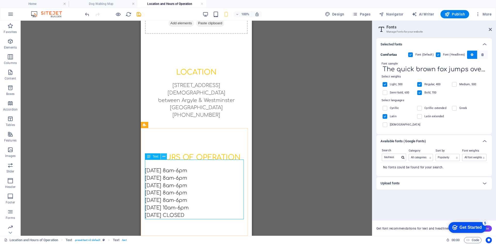
click at [166, 155] on button at bounding box center [164, 156] width 6 height 6
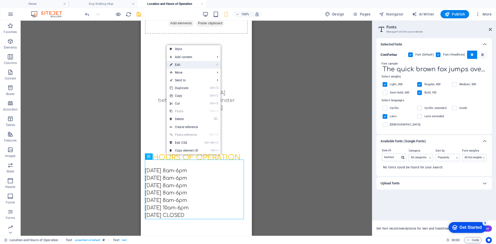
click at [199, 67] on link "⏎ Edit" at bounding box center [184, 65] width 35 height 8
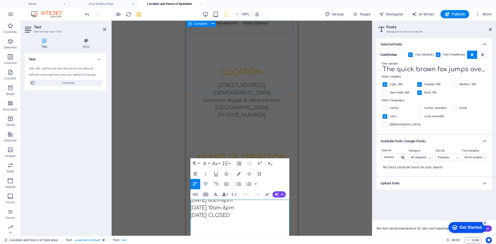
scroll to position [0, 0]
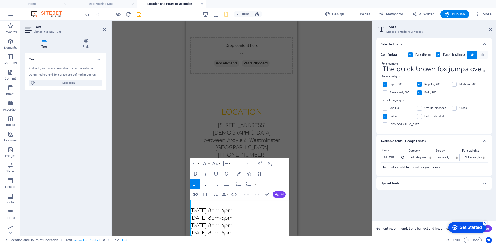
click at [207, 186] on icon "button" at bounding box center [206, 184] width 6 height 6
drag, startPoint x: 192, startPoint y: 211, endPoint x: 199, endPoint y: 216, distance: 9.1
click at [199, 216] on div "[DATE] 8am-6pm [DATE] 8am-6pm [DATE] 8am-6pm [DATE] 8am-6pm [DATE] 8am-6pm [DAT…" at bounding box center [241, 236] width 103 height 59
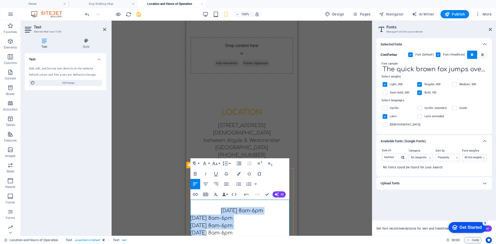
scroll to position [40, 0]
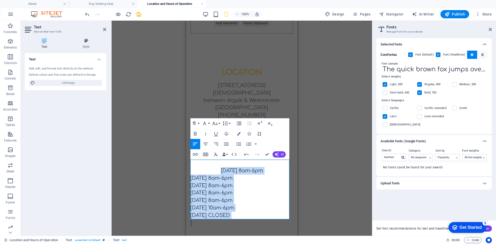
drag, startPoint x: 191, startPoint y: 204, endPoint x: 257, endPoint y: 256, distance: 83.7
click at [257, 243] on html "Skip to main content Drop content here or Add elements Paste clipboard LOCATION…" at bounding box center [241, 112] width 111 height 263
click at [208, 146] on icon "button" at bounding box center [206, 144] width 6 height 6
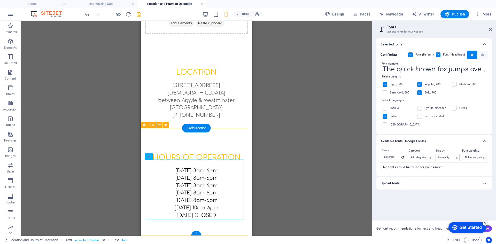
click at [223, 143] on div "Hours of Operation [DATE] 8am-6pm [DATE] 8am-6pm [DATE] 8am-6pm [DATE] 8am-6pm …" at bounding box center [196, 189] width 111 height 107
click at [222, 138] on div "Hours of Operation [DATE] 8am-6pm [DATE] 8am-6pm [DATE] 8am-6pm [DATE] 8am-6pm …" at bounding box center [196, 189] width 111 height 107
click at [208, 153] on div "Hours of Operation" at bounding box center [196, 157] width 103 height 11
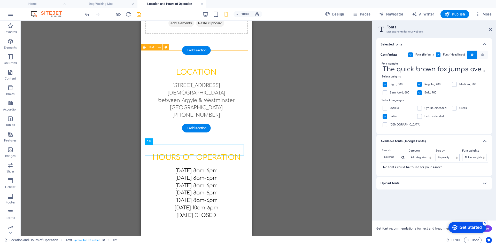
scroll to position [0, 0]
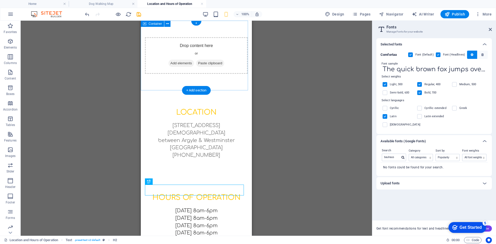
click at [218, 51] on div "Drop content here or Add elements Paste clipboard" at bounding box center [196, 55] width 103 height 37
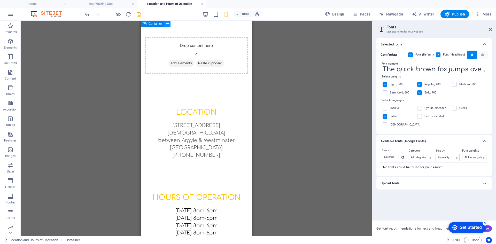
click at [167, 26] on icon at bounding box center [167, 23] width 3 height 5
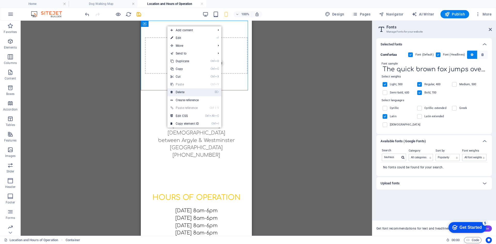
click at [199, 94] on link "⌦ Delete" at bounding box center [184, 92] width 35 height 8
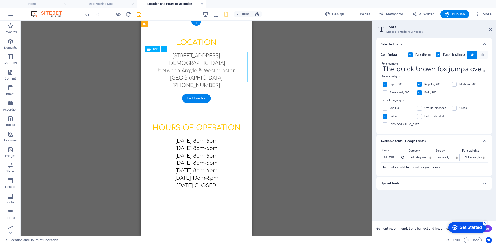
click at [178, 56] on div "[STREET_ADDRESS][DEMOGRAPHIC_DATA] (929) 579 5994" at bounding box center [196, 70] width 103 height 37
click at [175, 54] on div "[STREET_ADDRESS][DEMOGRAPHIC_DATA] (929) 579 5994" at bounding box center [196, 70] width 103 height 37
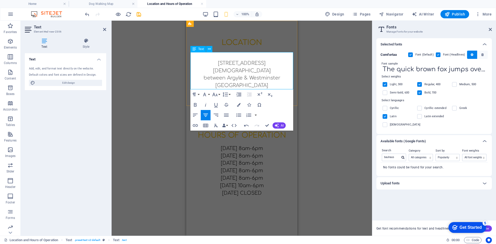
click at [236, 56] on p at bounding box center [241, 55] width 103 height 7
click at [330, 172] on div "Drag here to replace the existing content. Press “Ctrl” if you want to create a…" at bounding box center [242, 128] width 260 height 215
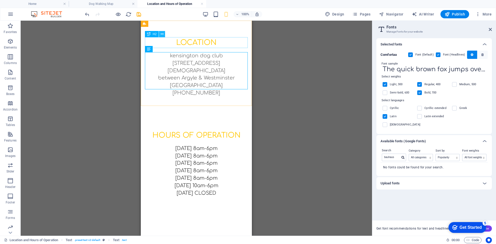
click at [161, 35] on icon at bounding box center [162, 34] width 3 height 5
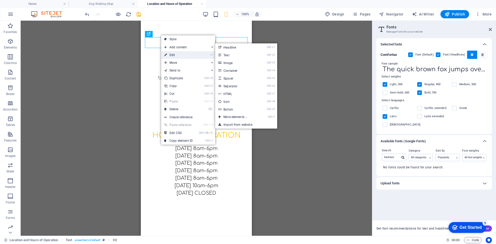
click at [173, 52] on link "⏎ Edit" at bounding box center [178, 55] width 35 height 8
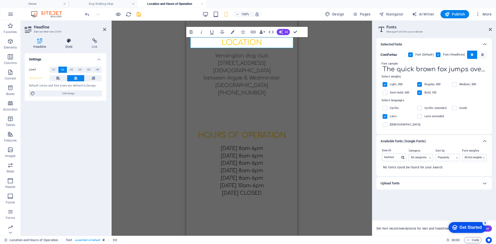
click at [71, 45] on h4 "Style" at bounding box center [70, 43] width 26 height 11
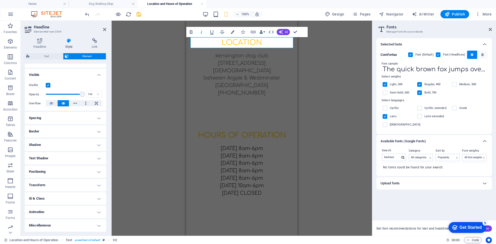
scroll to position [25, 0]
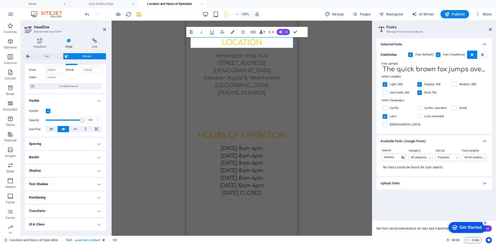
click at [93, 146] on h4 "Spacing" at bounding box center [65, 144] width 81 height 12
click at [93, 146] on h4 "Spacing" at bounding box center [65, 142] width 81 height 9
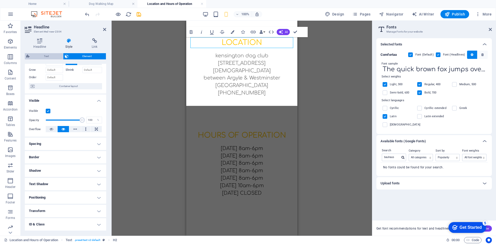
click at [43, 56] on span "Text" at bounding box center [46, 56] width 30 height 6
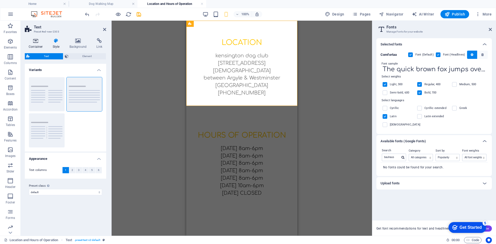
click at [37, 44] on h4 "Container" at bounding box center [37, 43] width 24 height 11
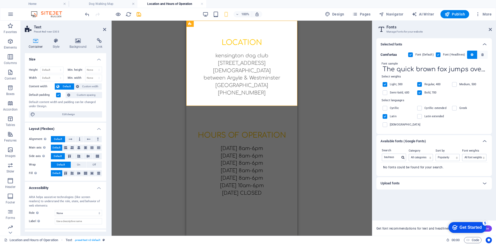
click at [57, 96] on label at bounding box center [58, 95] width 5 height 5
click at [0, 0] on input "Default padding" at bounding box center [0, 0] width 0 height 0
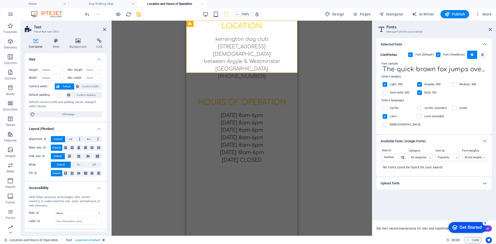
click at [213, 188] on html "Skip to main content LOCATION [GEOGRAPHIC_DATA] [STREET_ADDRESS][DEMOGRAPHIC_DA…" at bounding box center [241, 104] width 111 height 167
click at [318, 132] on div "Drag here to replace the existing content. Press “Ctrl” if you want to create a…" at bounding box center [242, 128] width 260 height 215
click at [104, 30] on icon at bounding box center [104, 29] width 3 height 4
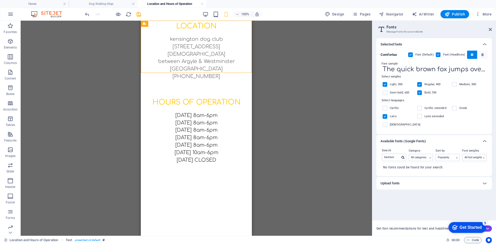
click at [306, 167] on div "Drag here to replace the existing content. Press “Ctrl” if you want to create a…" at bounding box center [196, 128] width 351 height 215
click at [140, 16] on icon "save" at bounding box center [139, 14] width 6 height 6
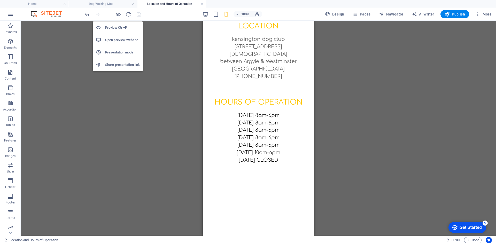
click at [119, 29] on h6 "Preview Ctrl+P" at bounding box center [122, 28] width 35 height 6
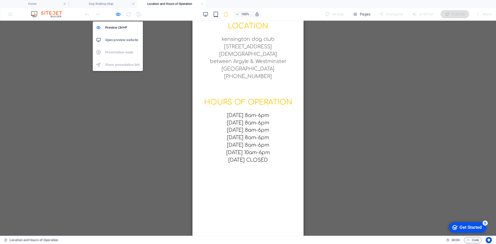
click at [115, 37] on h6 "Open preview website" at bounding box center [122, 40] width 35 height 6
click at [116, 16] on icon "button" at bounding box center [118, 14] width 6 height 6
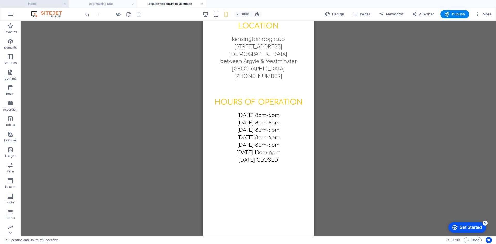
click at [42, 5] on h4 "Home" at bounding box center [34, 4] width 69 height 6
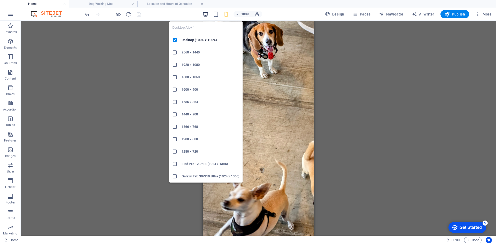
click at [206, 14] on icon "button" at bounding box center [206, 14] width 6 height 6
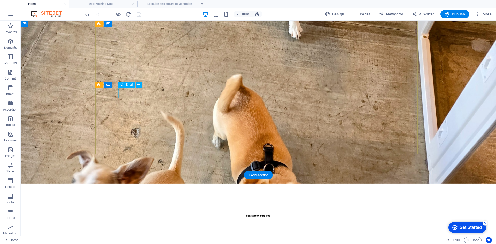
scroll to position [127, 0]
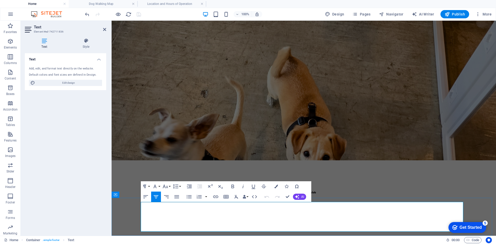
copy p "Grooming"
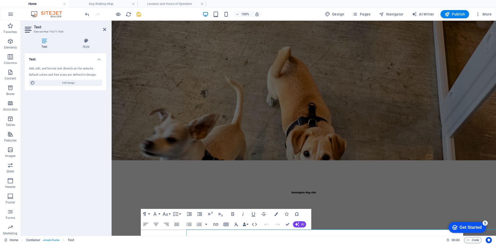
scroll to position [99, 0]
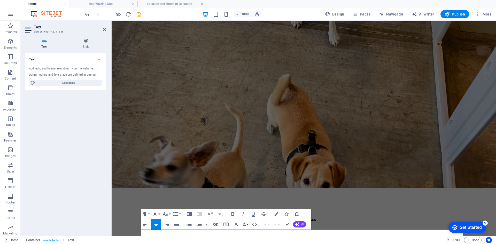
click at [73, 189] on div "Text Add, edit, and format text directly on the website. Default colors and fon…" at bounding box center [65, 142] width 81 height 179
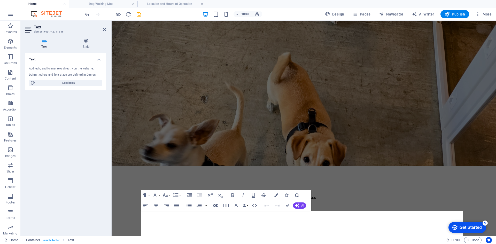
scroll to position [127, 0]
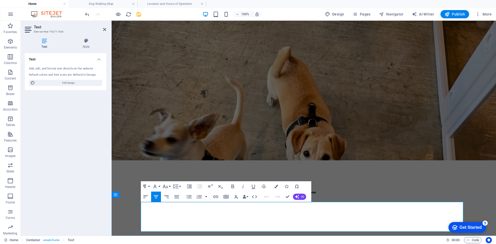
drag, startPoint x: 307, startPoint y: 214, endPoint x: 264, endPoint y: 213, distance: 42.9
copy p "Location & Hours"
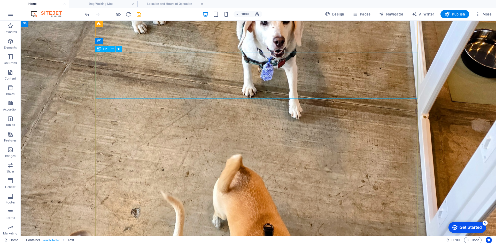
scroll to position [0, 0]
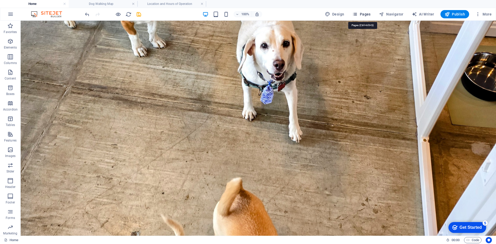
click at [360, 14] on span "Pages" at bounding box center [361, 14] width 18 height 5
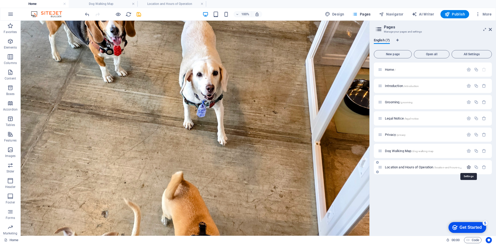
click at [470, 168] on icon "button" at bounding box center [469, 167] width 4 height 4
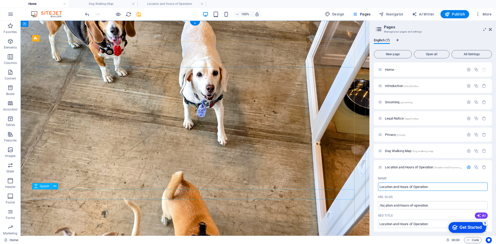
drag, startPoint x: 451, startPoint y: 209, endPoint x: 337, endPoint y: 190, distance: 115.7
click at [432, 186] on input "Location and Hours of Operation" at bounding box center [433, 187] width 110 height 8
type input "Location and Hours of"
type input "/location-and-hours-of-op"
type input "Location and Hours"
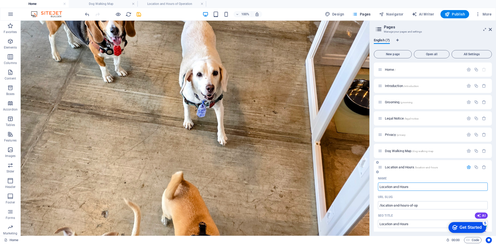
type input "/location-and-hours"
type input "Location and Hours"
click at [419, 226] on input "SEO Title" at bounding box center [433, 224] width 110 height 8
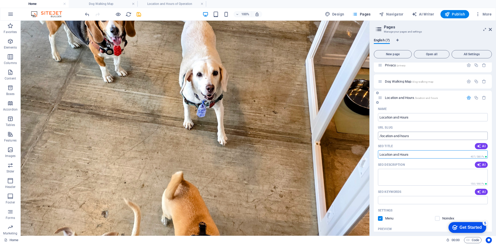
scroll to position [78, 0]
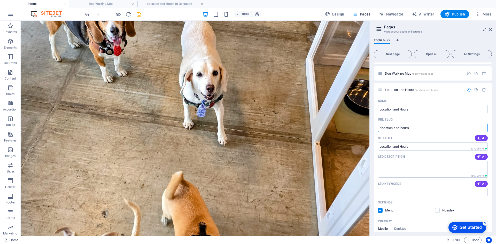
drag, startPoint x: 432, startPoint y: 148, endPoint x: 365, endPoint y: 130, distance: 69.1
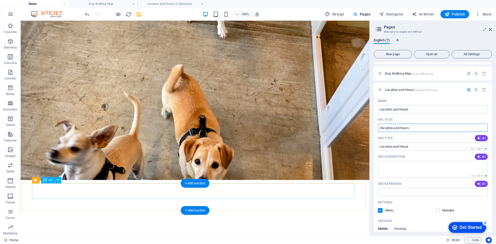
scroll to position [127, 0]
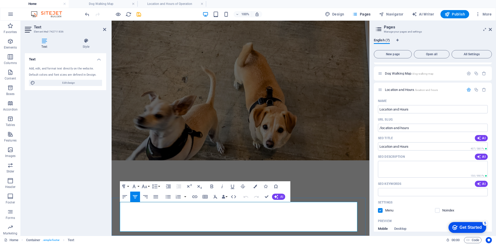
drag, startPoint x: 244, startPoint y: 213, endPoint x: 201, endPoint y: 214, distance: 43.2
click at [195, 198] on icon "button" at bounding box center [194, 197] width 5 height 3
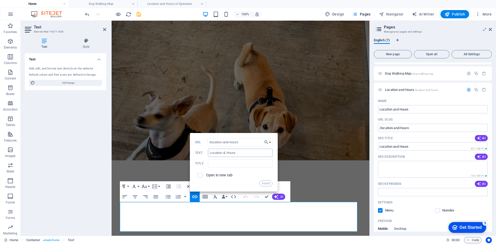
type input "/location-and-hours"
drag, startPoint x: 242, startPoint y: 152, endPoint x: 201, endPoint y: 148, distance: 41.4
click at [201, 148] on div "/location-and-hours URL Location & Hours Text Title Open in new tab Insert" at bounding box center [234, 162] width 78 height 48
click at [226, 165] on input "text" at bounding box center [240, 163] width 65 height 8
paste input "Location & Hours"
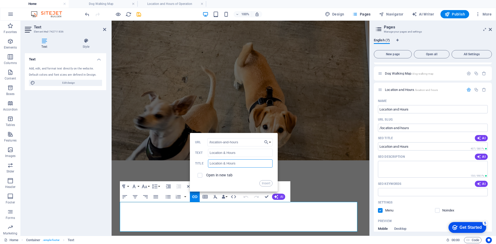
type input "Location & Hours"
click at [247, 183] on div "Insert" at bounding box center [234, 183] width 78 height 6
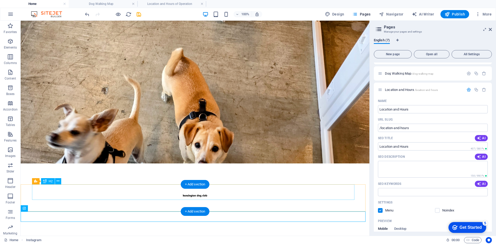
scroll to position [127, 0]
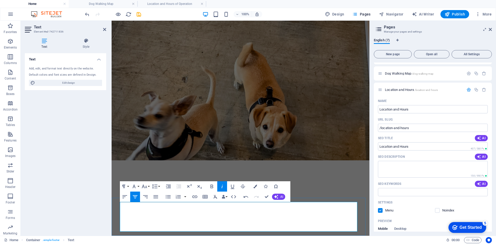
drag, startPoint x: 243, startPoint y: 213, endPoint x: 211, endPoint y: 211, distance: 32.1
drag, startPoint x: 244, startPoint y: 213, endPoint x: 198, endPoint y: 215, distance: 45.3
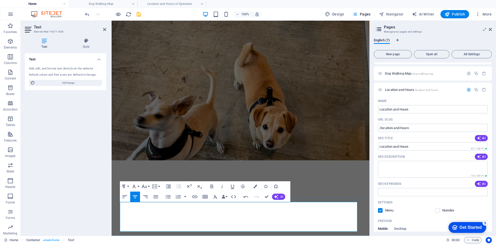
drag, startPoint x: 100, startPoint y: 195, endPoint x: 194, endPoint y: 197, distance: 94.3
click at [194, 197] on icon "button" at bounding box center [195, 197] width 6 height 6
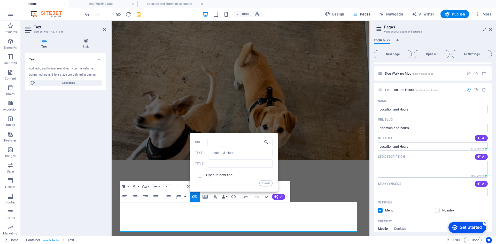
click at [270, 142] on button "Choose Link" at bounding box center [268, 142] width 10 height 8
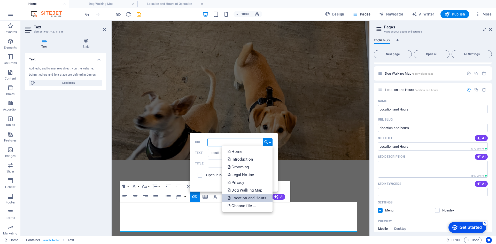
click at [259, 195] on p "Location and Hours" at bounding box center [247, 198] width 40 height 8
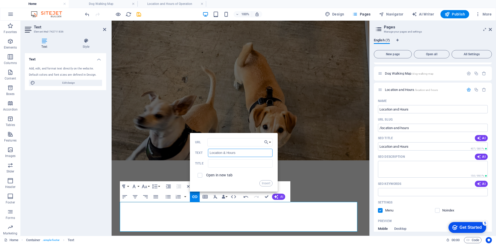
drag, startPoint x: 355, startPoint y: 175, endPoint x: 189, endPoint y: 158, distance: 167.0
click at [222, 165] on input "text" at bounding box center [240, 163] width 65 height 8
paste input "Location & Hours"
type input "Location & Hours"
click at [199, 177] on input "checkbox" at bounding box center [199, 174] width 5 height 5
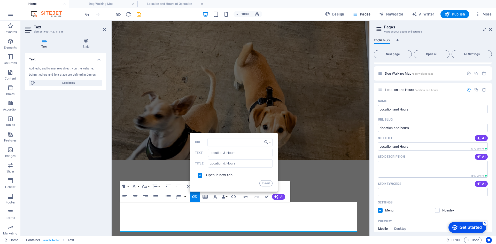
click at [200, 177] on span at bounding box center [200, 175] width 5 height 5
click at [199, 175] on input "checkbox" at bounding box center [199, 174] width 5 height 5
checkbox input "false"
click at [267, 182] on button "Insert" at bounding box center [265, 183] width 13 height 6
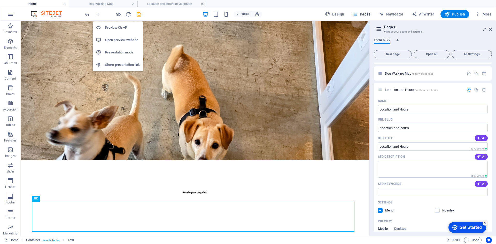
click at [133, 43] on li "Open preview website" at bounding box center [118, 40] width 50 height 12
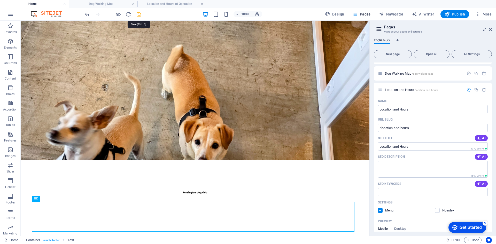
click at [139, 15] on icon "save" at bounding box center [139, 14] width 6 height 6
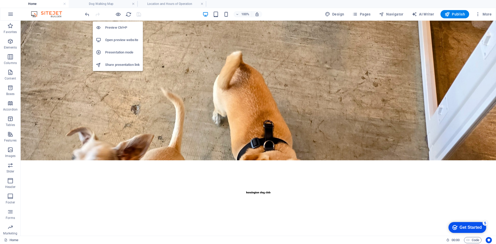
click at [122, 42] on h6 "Open preview website" at bounding box center [122, 40] width 35 height 6
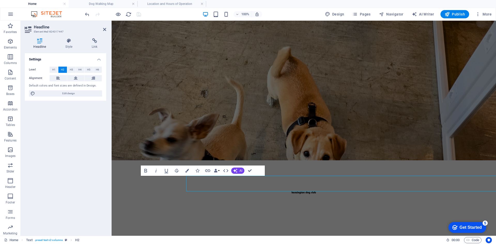
scroll to position [111, 0]
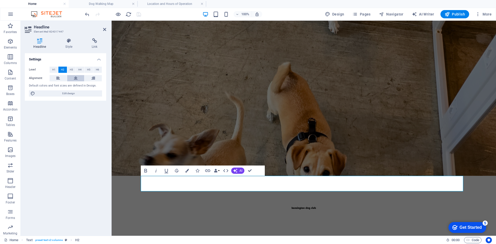
click at [75, 79] on icon at bounding box center [76, 78] width 4 height 6
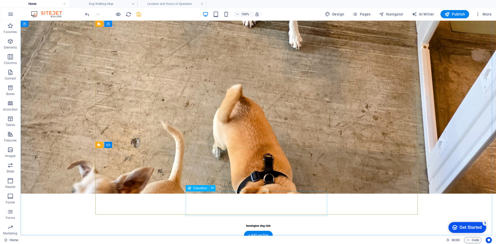
scroll to position [127, 0]
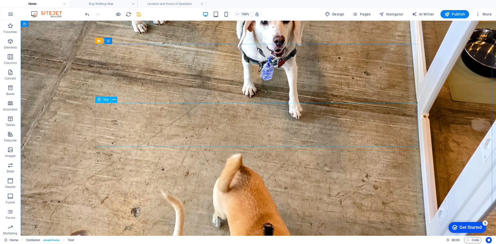
scroll to position [23, 0]
click at [58, 3] on h4 "Home" at bounding box center [34, 4] width 69 height 6
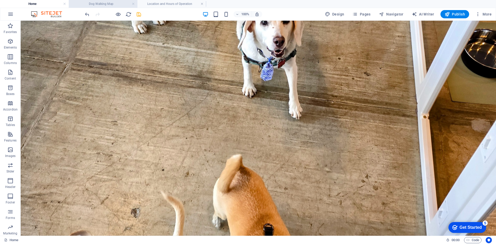
click at [91, 5] on h4 "Dog Walking Map" at bounding box center [103, 4] width 69 height 6
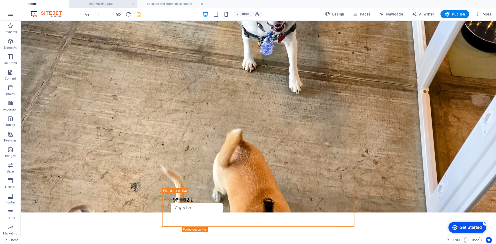
scroll to position [0, 0]
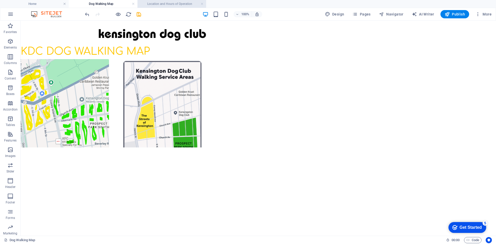
click at [175, 4] on h4 "Location and Hours of Operation" at bounding box center [171, 4] width 69 height 6
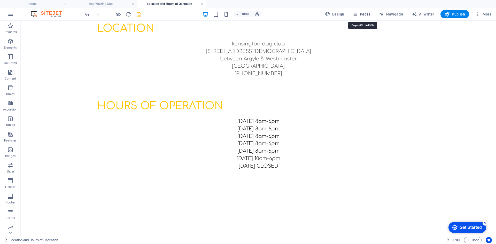
click at [373, 14] on button "Pages" at bounding box center [361, 14] width 22 height 8
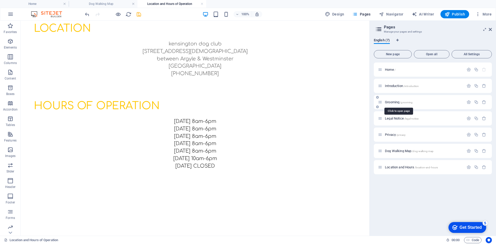
click at [399, 104] on span "Grooming /grooming" at bounding box center [399, 102] width 28 height 4
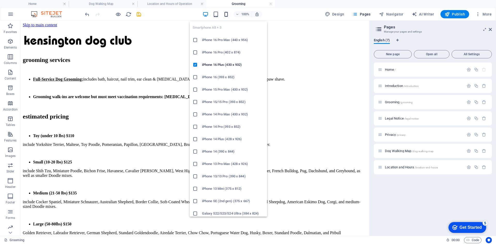
click at [227, 13] on icon "button" at bounding box center [226, 14] width 6 height 6
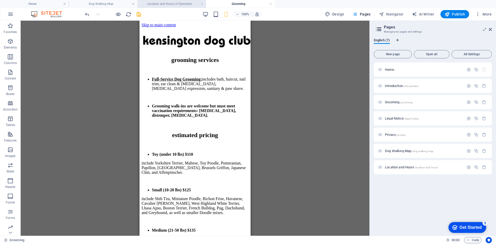
click at [163, 5] on h4 "Location and Hours of Operation" at bounding box center [171, 4] width 69 height 6
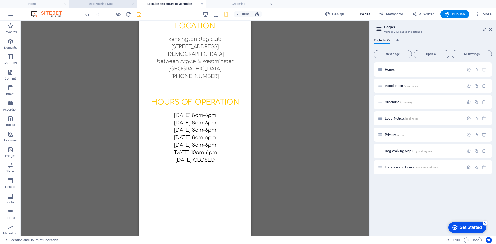
click at [117, 4] on h4 "Dog Walking Map" at bounding box center [103, 4] width 69 height 6
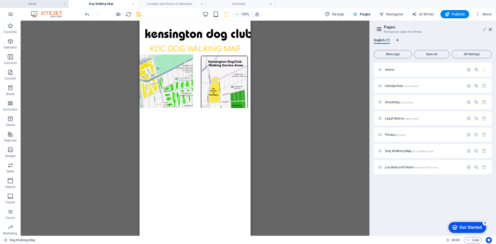
click at [37, 5] on h4 "Home" at bounding box center [34, 4] width 69 height 6
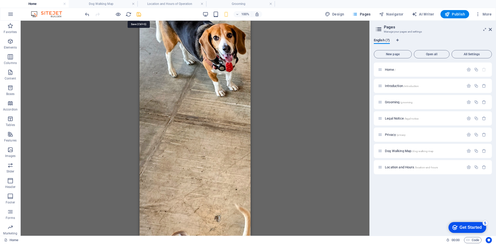
click at [139, 16] on icon "save" at bounding box center [139, 14] width 6 height 6
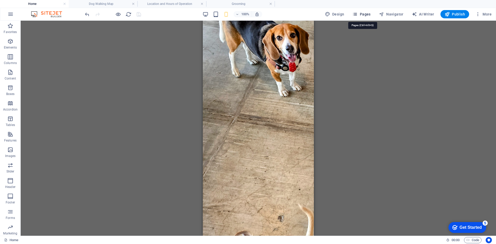
click at [365, 17] on button "Pages" at bounding box center [361, 14] width 22 height 8
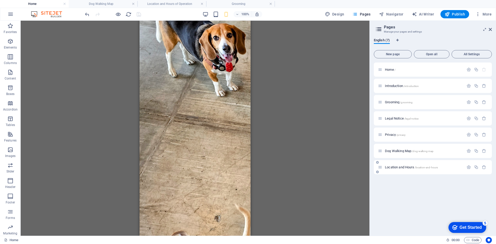
click at [406, 171] on div "Location and Hours /location-and-hours" at bounding box center [433, 167] width 118 height 14
click at [404, 167] on span "Location and Hours /location-and-hours" at bounding box center [411, 167] width 53 height 4
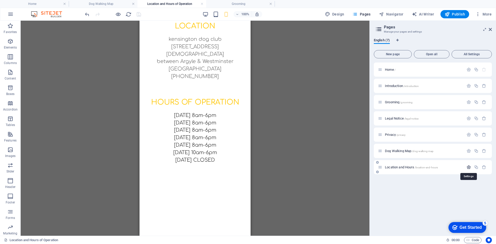
click at [470, 168] on icon "button" at bounding box center [469, 167] width 4 height 4
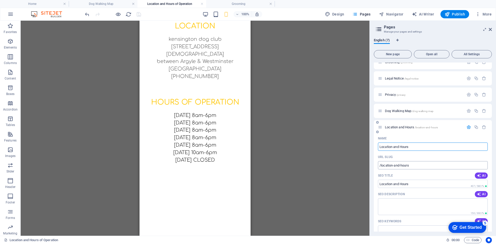
scroll to position [78, 0]
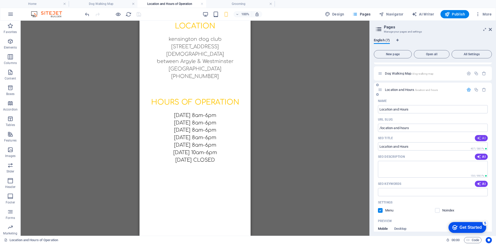
click at [480, 138] on span "AI" at bounding box center [481, 138] width 9 height 4
type input "Kensington Dog Club - [GEOGRAPHIC_DATA]"
click at [477, 158] on icon "button" at bounding box center [479, 157] width 4 height 4
type textarea "Join the Kensington Dog Club in [GEOGRAPHIC_DATA]! Offering excellent care from…"
click at [478, 183] on icon "button" at bounding box center [479, 184] width 4 height 4
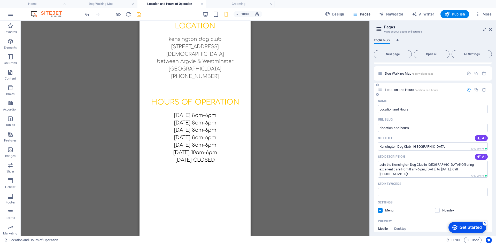
type input "Kensington dog club, dog training [GEOGRAPHIC_DATA], pet care services, dog day…"
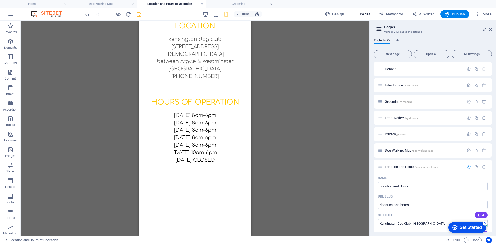
scroll to position [0, 0]
click at [456, 15] on span "Publish" at bounding box center [455, 14] width 20 height 5
